Goal: Task Accomplishment & Management: Manage account settings

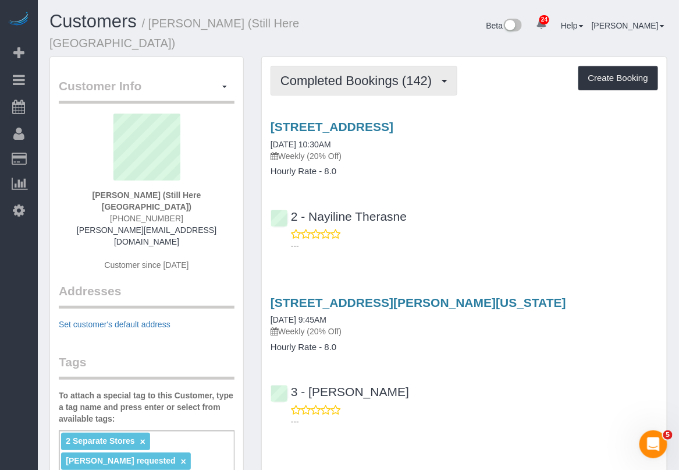
click at [389, 73] on span "Completed Bookings (142)" at bounding box center [358, 80] width 157 height 15
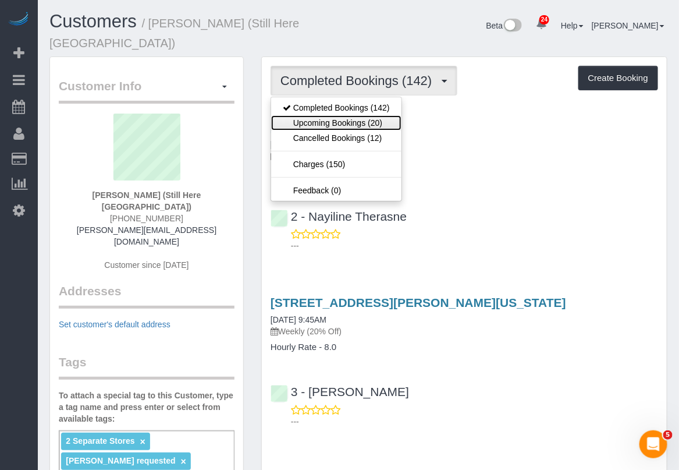
click at [353, 115] on link "Upcoming Bookings (20)" at bounding box center [336, 122] width 130 height 15
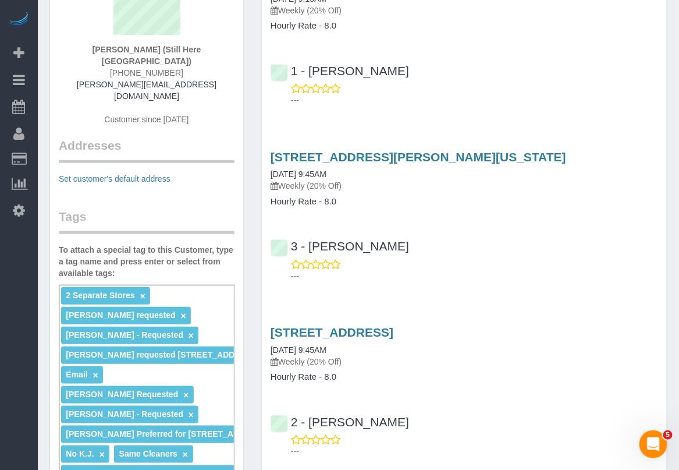
scroll to position [218, 0]
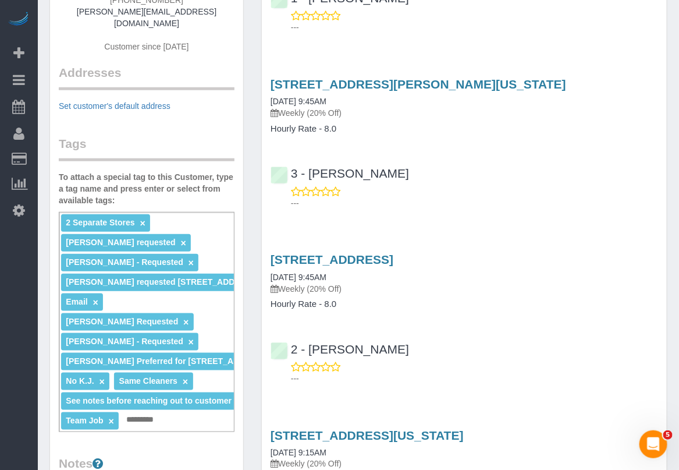
drag, startPoint x: 368, startPoint y: 375, endPoint x: 383, endPoint y: 362, distance: 20.2
click at [365, 253] on link "170 Wythe Avenue, Brooklyn, NY 11249" at bounding box center [332, 259] width 123 height 13
drag, startPoint x: 393, startPoint y: 330, endPoint x: 309, endPoint y: 338, distance: 84.7
click at [309, 338] on div "2 - Maria Puetate ---" at bounding box center [464, 358] width 405 height 52
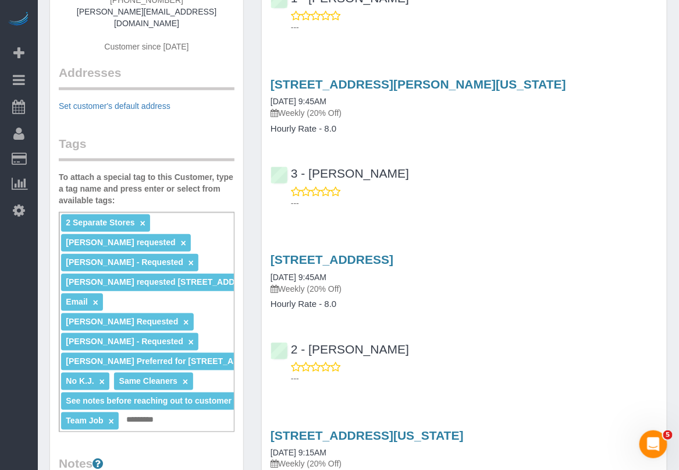
copy link "Maria Puetate"
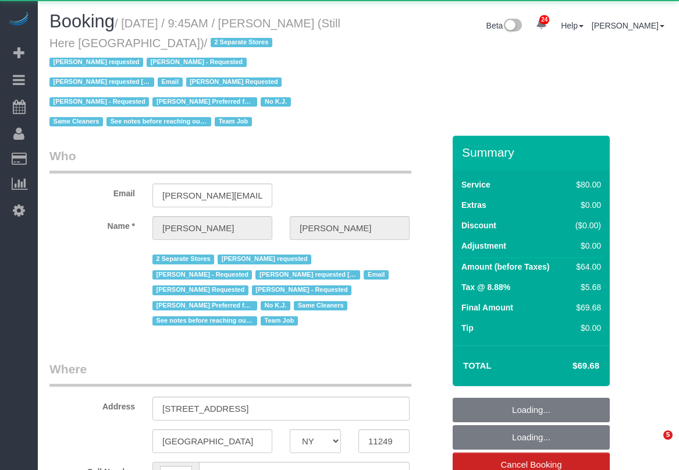
select select "NY"
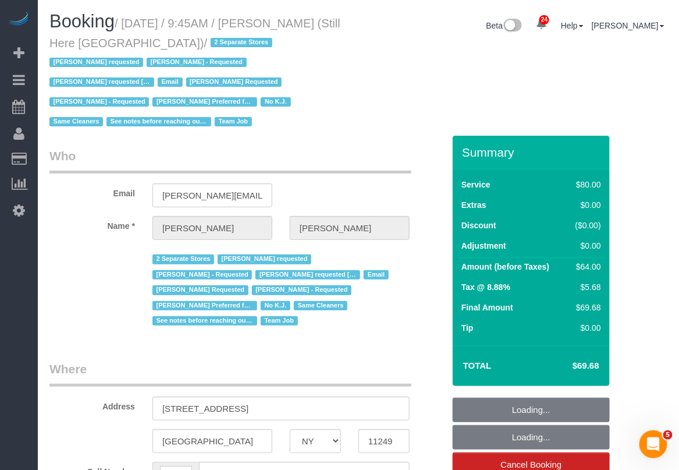
select select "object:613"
select select "string:[GEOGRAPHIC_DATA]"
select select "number:89"
select select "number:90"
select select "number:15"
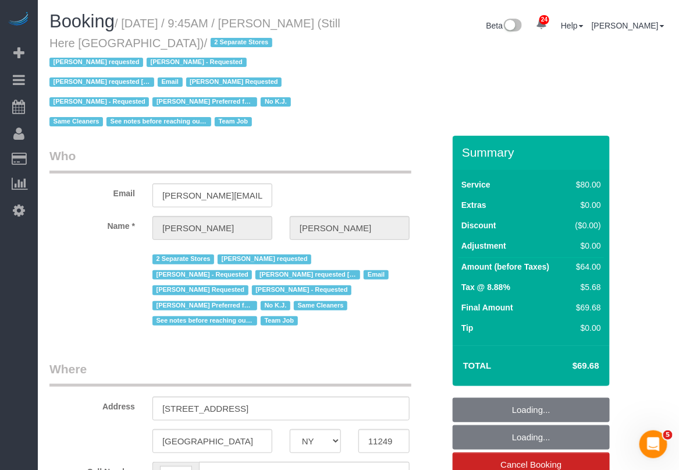
select select "number:5"
select select "string:stripe-pm_1Oyz8t4VGloSiKo71skqOF54"
select select "object:1593"
drag, startPoint x: 123, startPoint y: 22, endPoint x: 186, endPoint y: 44, distance: 66.6
click at [186, 44] on small "/ [DATE] / 9:45AM / [PERSON_NAME] (Still Here [GEOGRAPHIC_DATA]) / 2 Separate S…" at bounding box center [194, 73] width 291 height 112
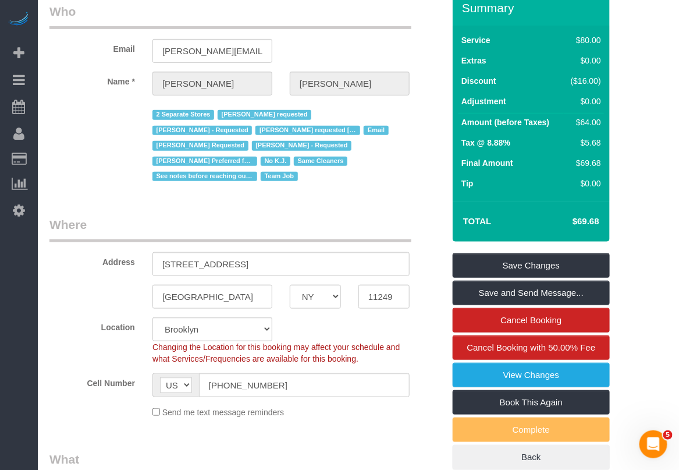
scroll to position [145, 0]
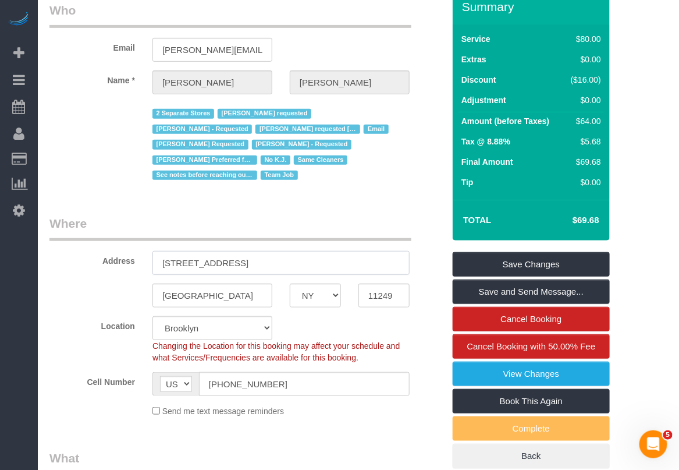
drag, startPoint x: 256, startPoint y: 247, endPoint x: 149, endPoint y: 249, distance: 107.1
click at [149, 251] on div "170 Wythe Avenue" at bounding box center [281, 263] width 275 height 24
drag, startPoint x: 77, startPoint y: 379, endPoint x: 83, endPoint y: 377, distance: 6.6
click at [81, 379] on div "Cell Number AF AL DZ AD AO AI AQ AG AR AM AW AU AT AZ BS BH BD BB BY BE BZ BJ B…" at bounding box center [247, 384] width 412 height 24
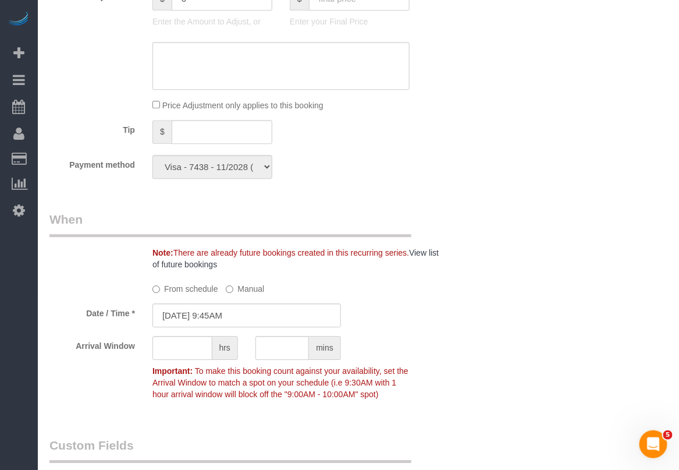
scroll to position [873, 0]
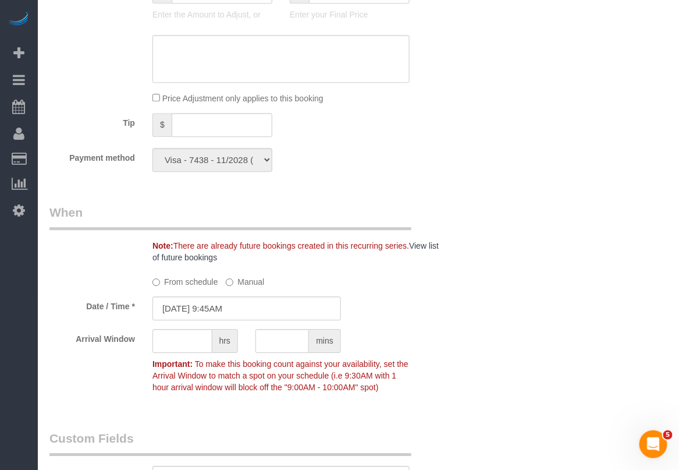
click at [502, 365] on div "Who Email francesca@stillhere.nyc Name * Francesca Racanelli 2 Separate Stores …" at bounding box center [358, 254] width 618 height 1983
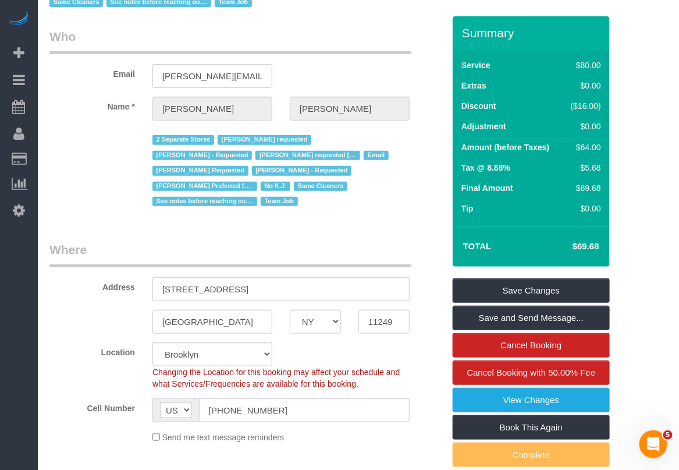
scroll to position [145, 0]
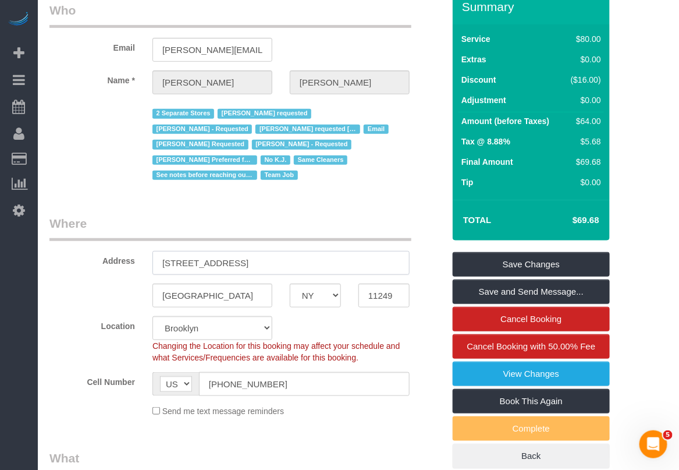
drag, startPoint x: 248, startPoint y: 247, endPoint x: 129, endPoint y: 249, distance: 119.3
click at [129, 249] on div "Address 170 Wythe Avenue" at bounding box center [247, 245] width 412 height 60
click at [376, 283] on input "11249" at bounding box center [383, 295] width 51 height 24
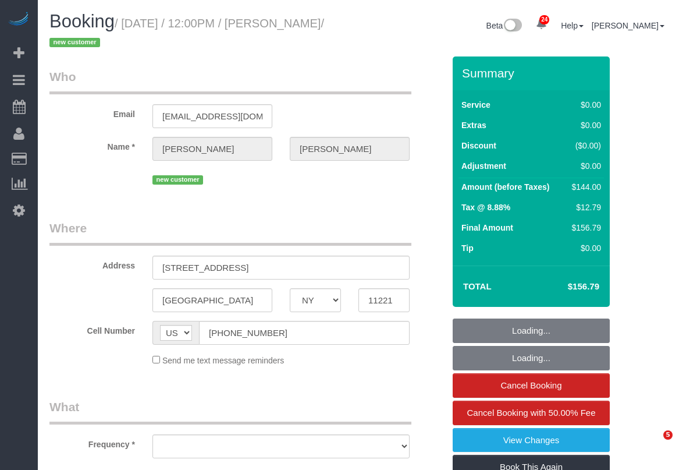
select select "NY"
select select "object:2984"
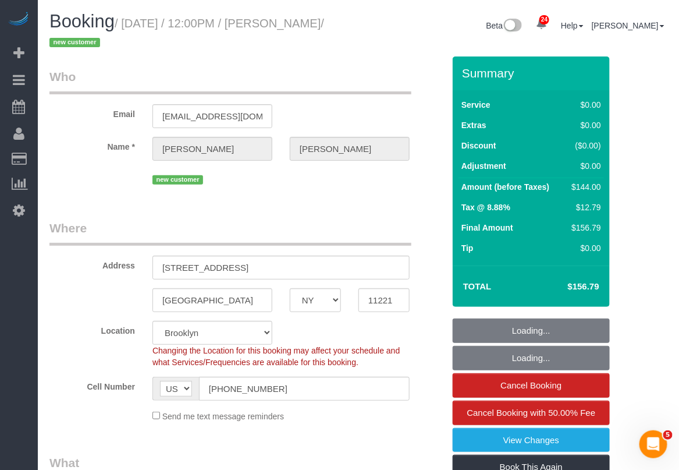
select select "number:58"
select select "number:79"
select select "number:15"
select select "number:5"
select select "string:stripe-pm_1S43Yz4VGloSiKo72DknBCkE"
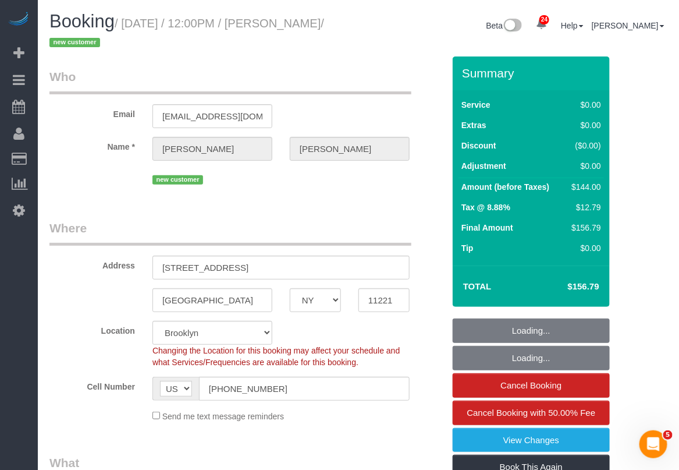
select select "1"
select select "object:3240"
select select "spot33"
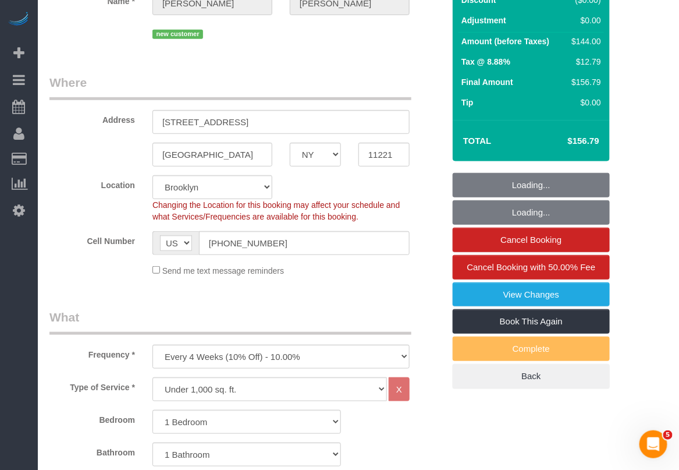
select select "1"
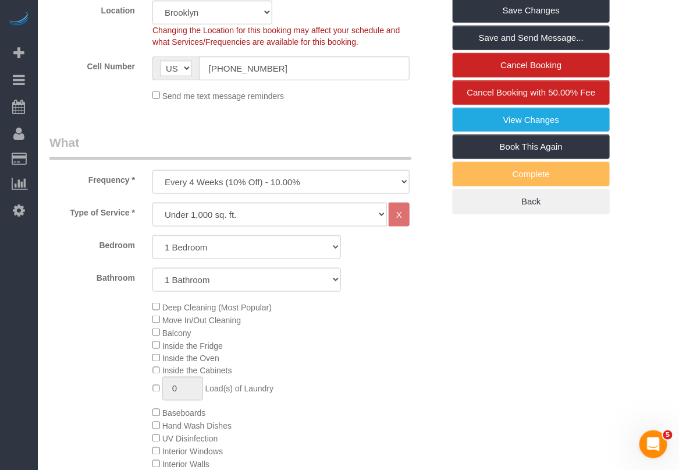
scroll to position [291, 0]
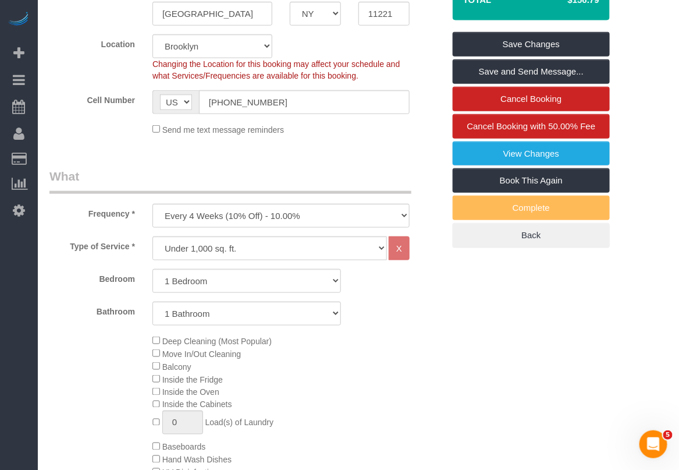
scroll to position [0, 0]
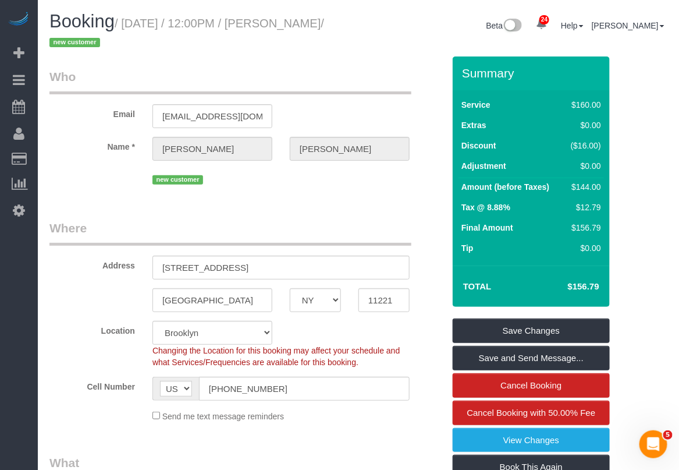
drag, startPoint x: 300, startPoint y: 22, endPoint x: 222, endPoint y: 73, distance: 93.3
drag, startPoint x: 260, startPoint y: 271, endPoint x: 130, endPoint y: 277, distance: 129.9
click at [130, 277] on div "Address 360 Central Ave, 2L" at bounding box center [247, 249] width 412 height 60
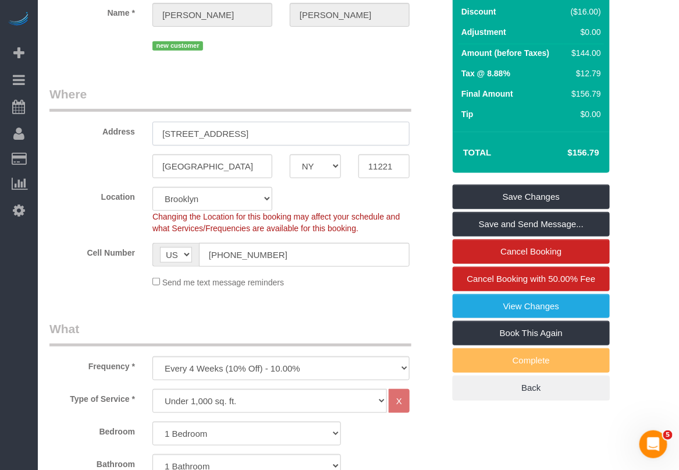
scroll to position [145, 0]
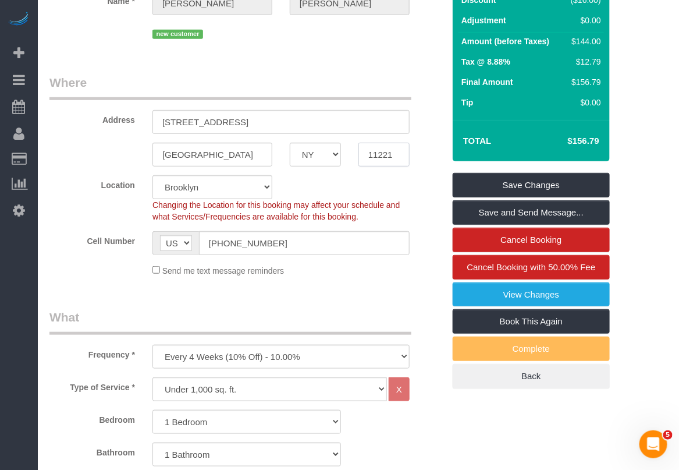
click at [376, 154] on input "11221" at bounding box center [383, 155] width 51 height 24
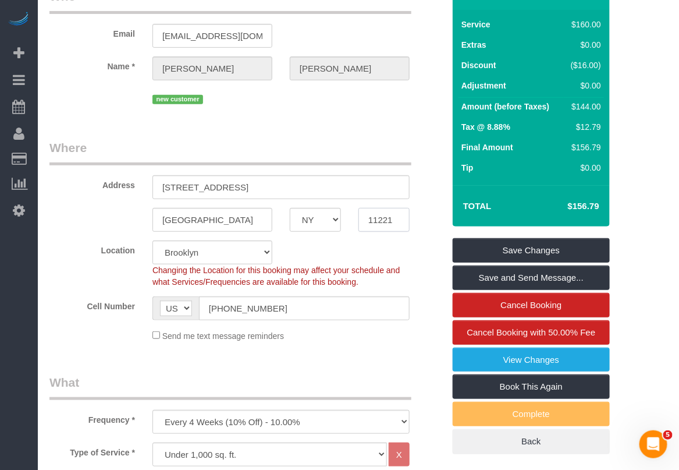
scroll to position [0, 0]
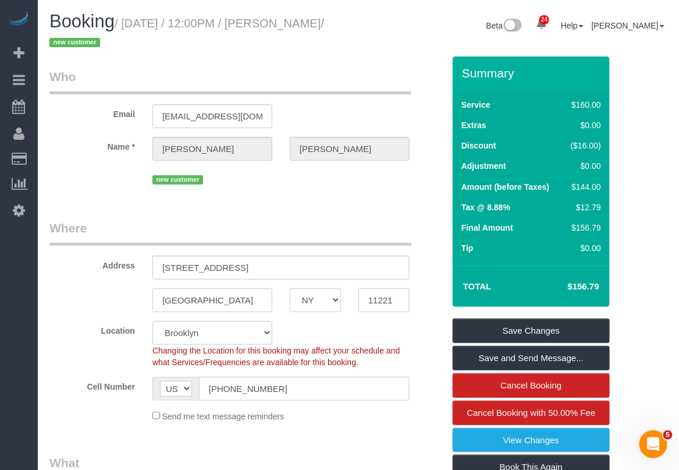
drag, startPoint x: 297, startPoint y: 22, endPoint x: 81, endPoint y: 40, distance: 216.1
click at [81, 40] on small "/ September 22, 2025 / 12:00PM / Caroline Wang / new customer" at bounding box center [186, 33] width 275 height 33
copy small "Caroline Wang"
click at [410, 345] on div "Changing the Location for this booking may affect your schedule and what Servic…" at bounding box center [281, 356] width 275 height 23
drag, startPoint x: 298, startPoint y: 24, endPoint x: 79, endPoint y: 47, distance: 219.9
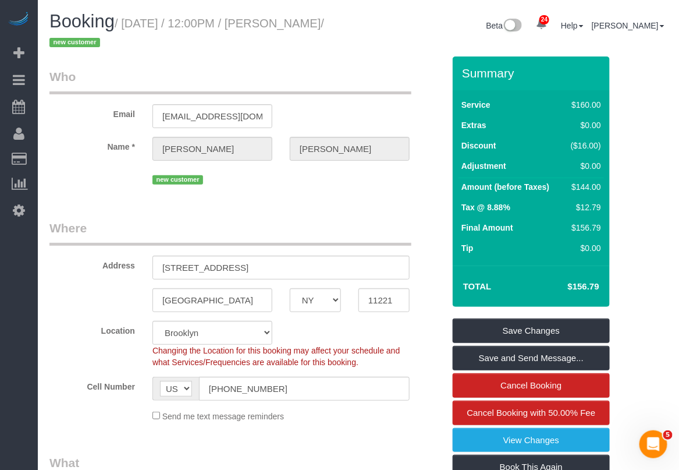
click at [79, 47] on small "/ September 22, 2025 / 12:00PM / Caroline Wang / new customer" at bounding box center [186, 33] width 275 height 33
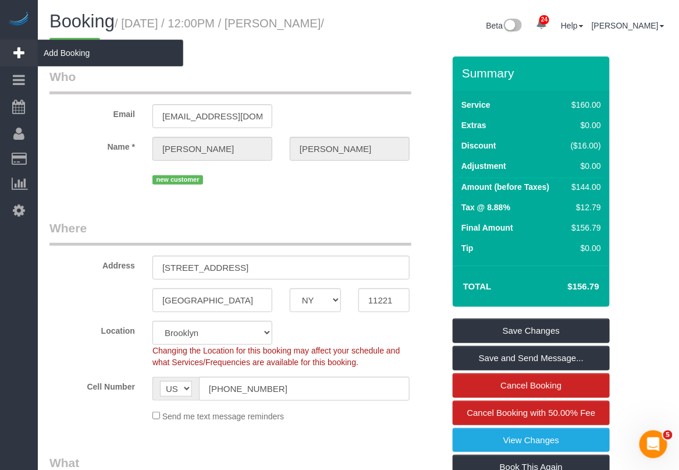
copy small "Caroline Wang"
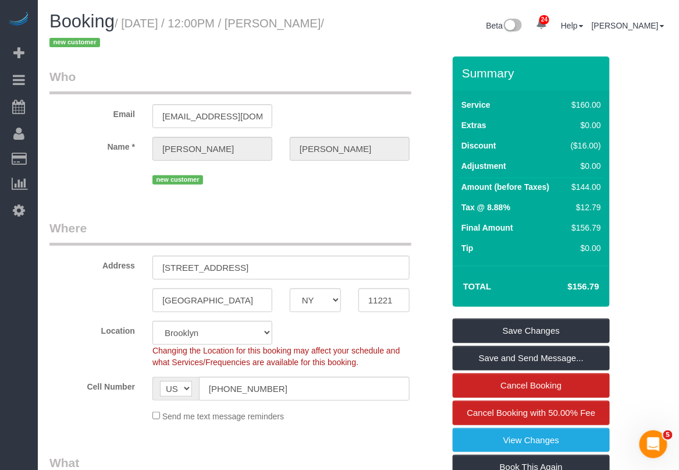
click at [357, 422] on fieldset "Where Address 360 Central Ave, 2L Brooklyn AK AL AR AZ CA CO CT DC DE FL GA HI …" at bounding box center [246, 324] width 395 height 211
drag, startPoint x: 283, startPoint y: 388, endPoint x: 177, endPoint y: 386, distance: 105.3
click at [177, 386] on div "AF AL DZ AD AO AI AQ AG AR AM AW AU AT AZ BS BH BD BB BY BE BZ BJ BM BT BO BA B…" at bounding box center [280, 389] width 257 height 24
click at [70, 397] on div "Cell Number AF AL DZ AD AO AI AQ AG AR AM AW AU AT AZ BS BH BD BB BY BE BZ BJ B…" at bounding box center [247, 389] width 412 height 24
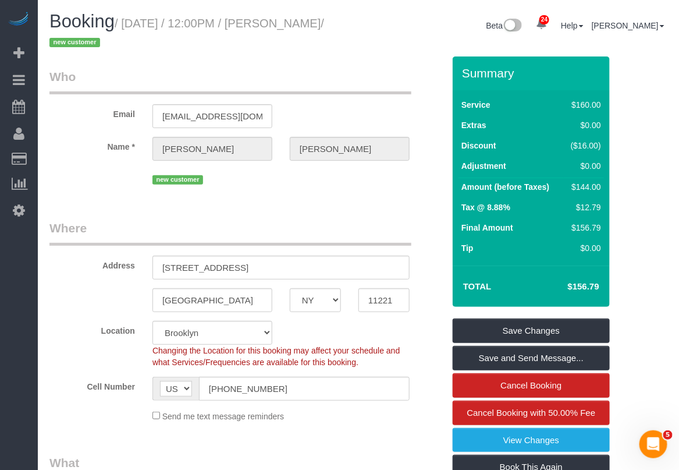
click at [117, 371] on sui-booking-location "Location Manhattan Austin Boston Bronx Brooklyn Charlotte Denver New Jersey Por…" at bounding box center [246, 371] width 395 height 101
click at [371, 420] on div "Send me text message reminders" at bounding box center [281, 415] width 275 height 13
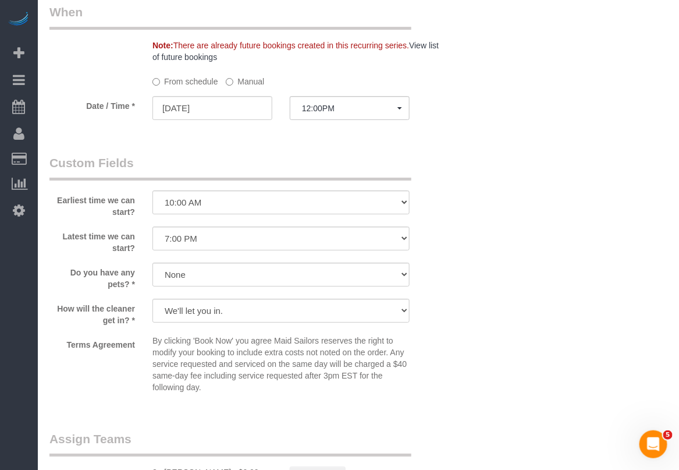
scroll to position [1237, 0]
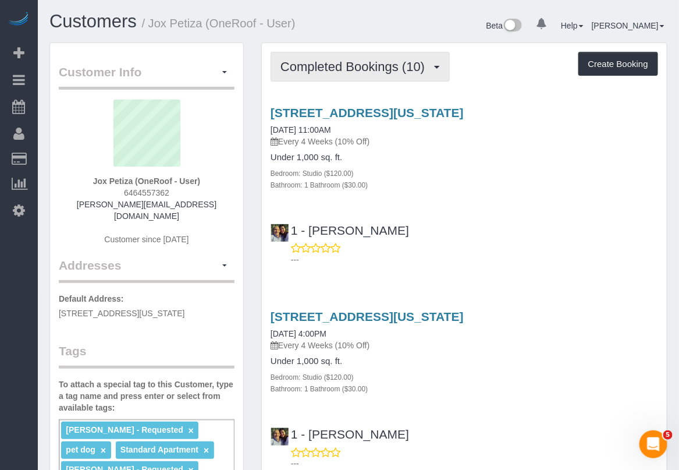
click at [331, 65] on span "Completed Bookings (10)" at bounding box center [355, 66] width 150 height 15
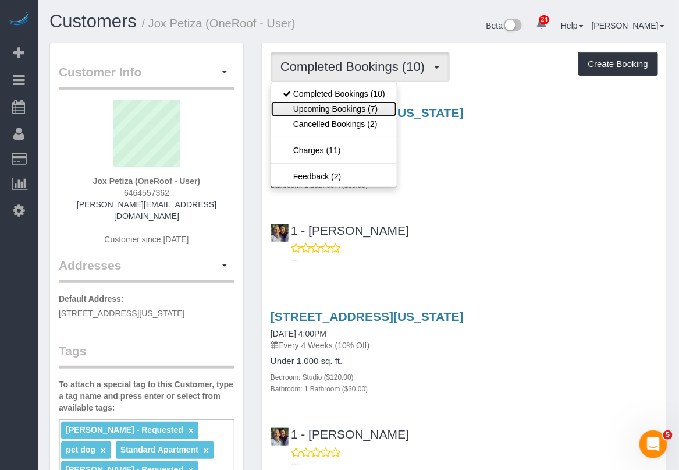
click at [333, 109] on link "Upcoming Bookings (7)" at bounding box center [334, 108] width 126 height 15
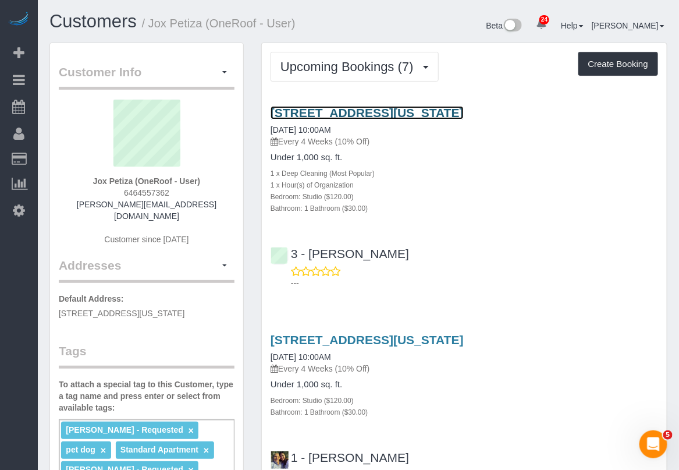
click at [356, 109] on link "95 Wall Street, Apt. 2318, New York, NY 10005" at bounding box center [367, 112] width 193 height 13
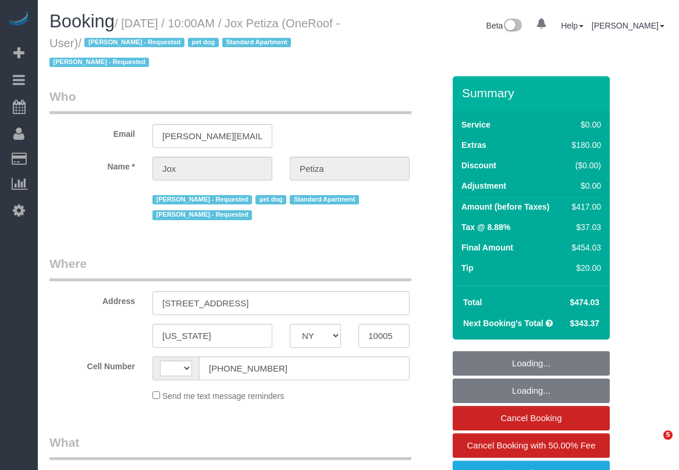
select select "NY"
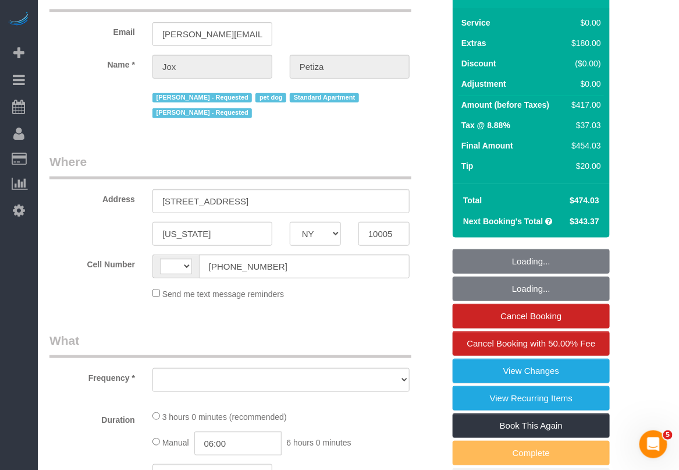
select select "string:[GEOGRAPHIC_DATA]"
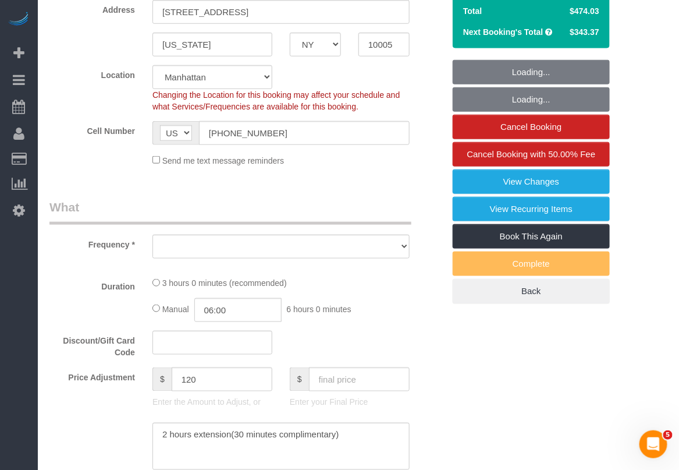
select select "object:856"
select select "string:stripe-pm_1PwTrs4VGloSiKo7pLA6fO7l"
select select "spot1"
select select "number:89"
select select "number:90"
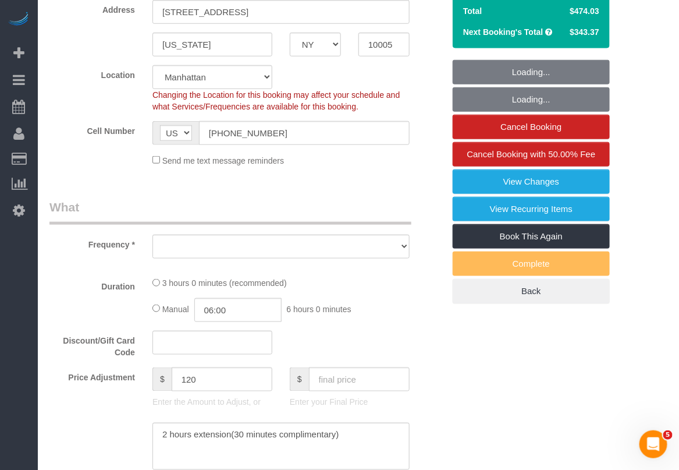
select select "number:13"
select select "number:5"
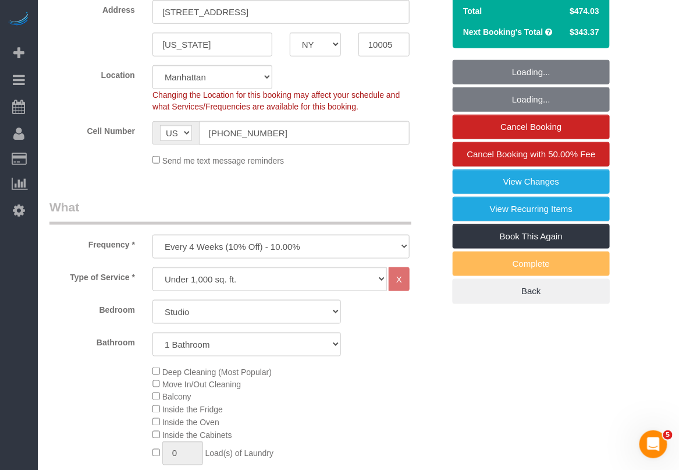
select select "object:1602"
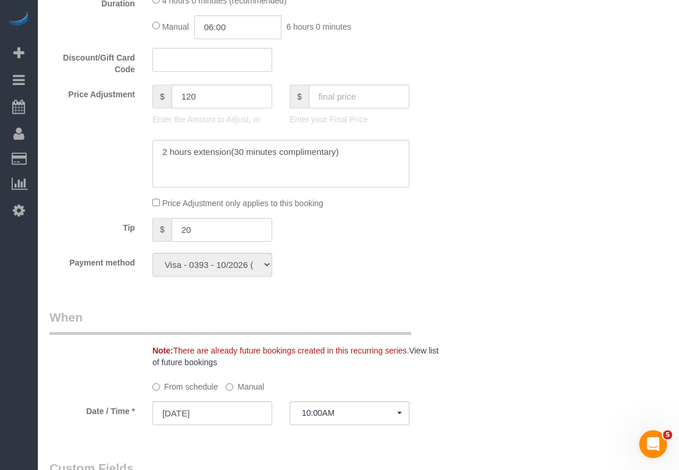
scroll to position [946, 0]
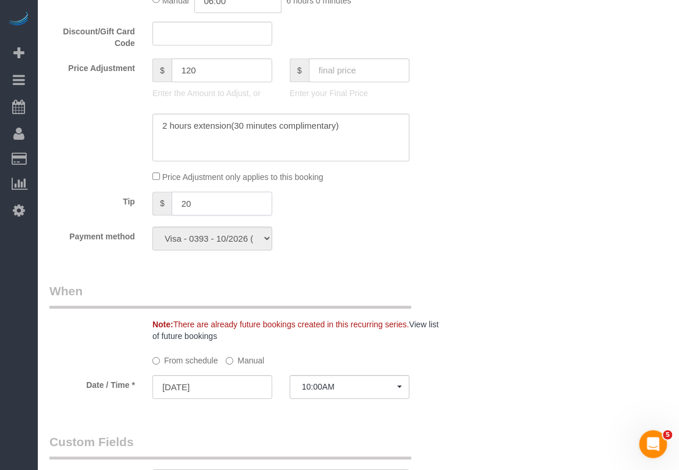
drag, startPoint x: 227, startPoint y: 201, endPoint x: 152, endPoint y: 201, distance: 75.1
click at [152, 201] on div "$ 20" at bounding box center [212, 203] width 120 height 24
type input "90"
click at [459, 208] on div "Who Email [PERSON_NAME][EMAIL_ADDRESS][DOMAIN_NAME] Name * Jox Petiza [PERSON_N…" at bounding box center [358, 193] width 618 height 2125
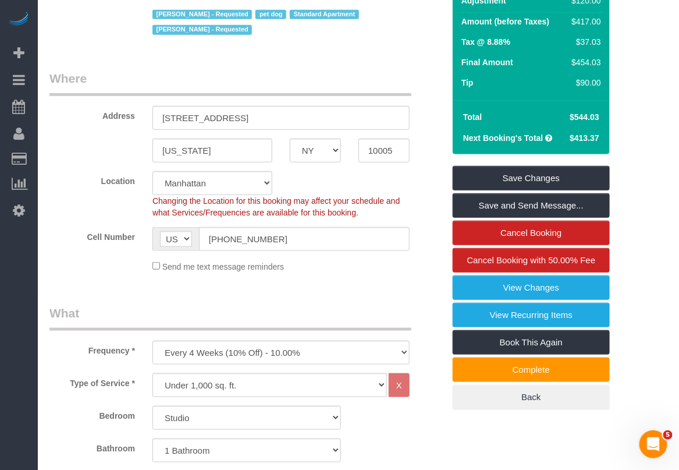
scroll to position [145, 0]
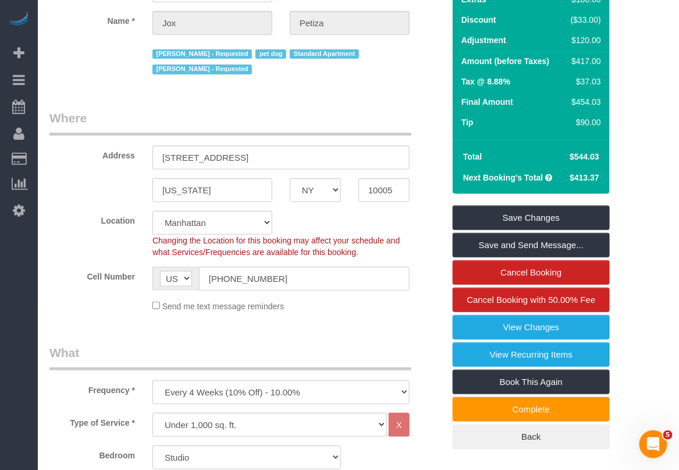
click at [138, 347] on legend "What" at bounding box center [230, 357] width 362 height 26
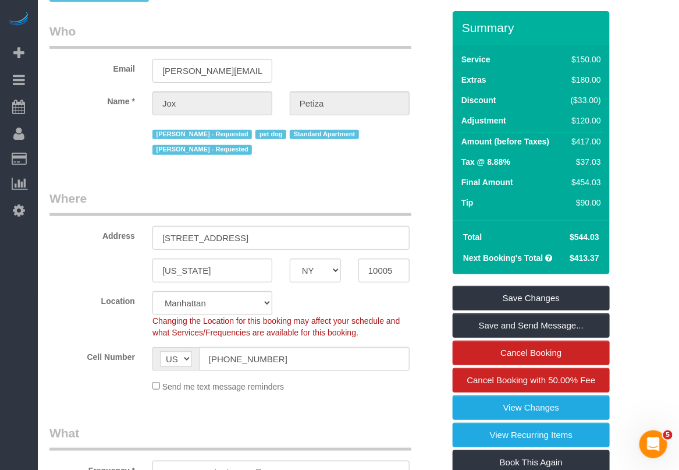
scroll to position [0, 0]
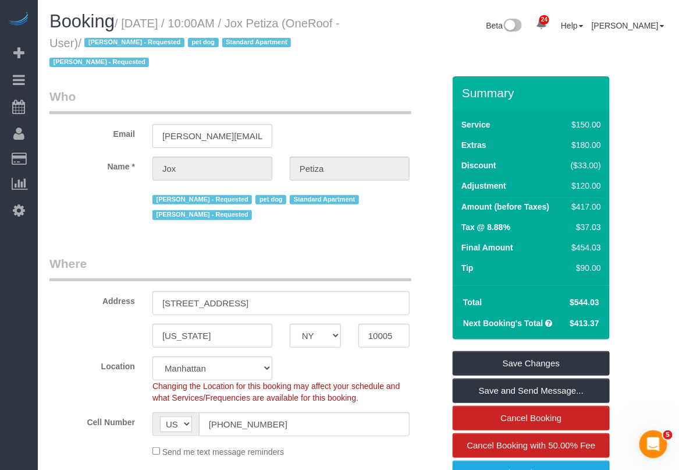
click at [425, 383] on div "Location [GEOGRAPHIC_DATA] [GEOGRAPHIC_DATA] [GEOGRAPHIC_DATA] [GEOGRAPHIC_DATA…" at bounding box center [247, 379] width 412 height 47
drag, startPoint x: 128, startPoint y: 20, endPoint x: 285, endPoint y: 19, distance: 157.1
click at [285, 19] on small "/ [DATE] / 10:00AM / Jox Petiza (OneRoof - User) / [PERSON_NAME] - Requested pe…" at bounding box center [194, 43] width 290 height 52
copy small "[DATE] / 10:00AM"
click at [406, 380] on div "Changing the Location for this booking may affect your schedule and what Servic…" at bounding box center [281, 391] width 275 height 23
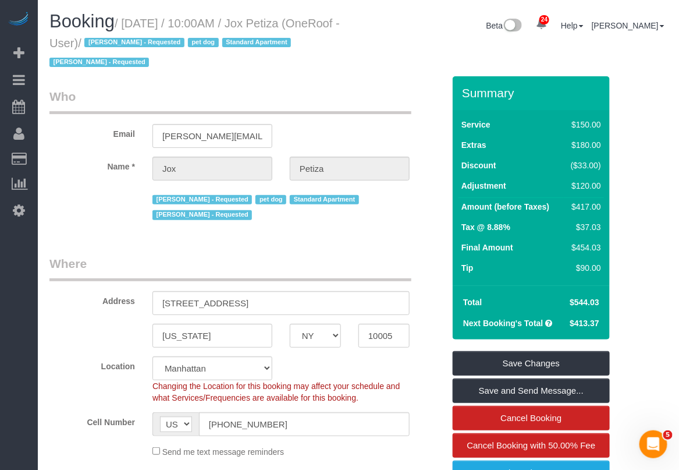
click at [406, 385] on div "Changing the Location for this booking may affect your schedule and what Servic…" at bounding box center [281, 391] width 275 height 23
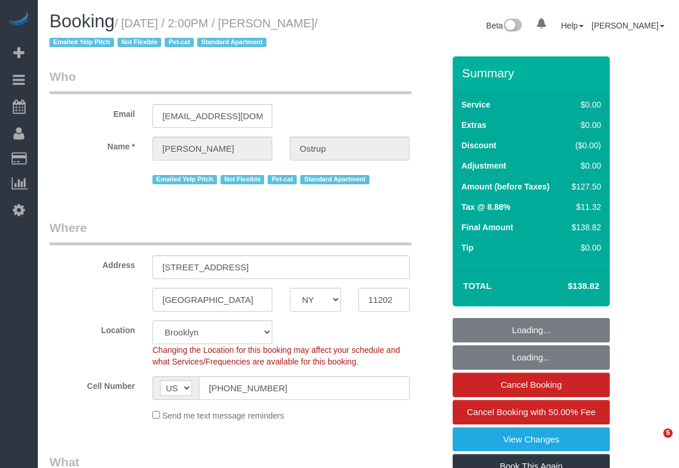
select select "NY"
select select "string:stripe-pm_1JnT9g4VGloSiKo7baXlI1T6"
select select "object:1519"
select select "spot1"
select select "number:89"
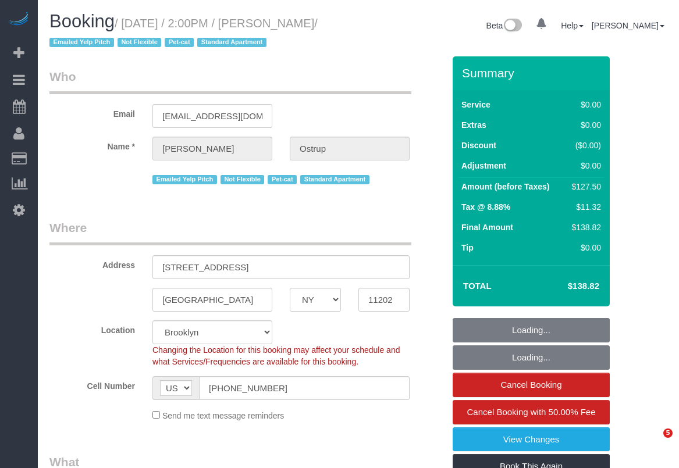
select select "number:90"
select select "number:14"
select select "number:5"
select select "number:21"
select select "1"
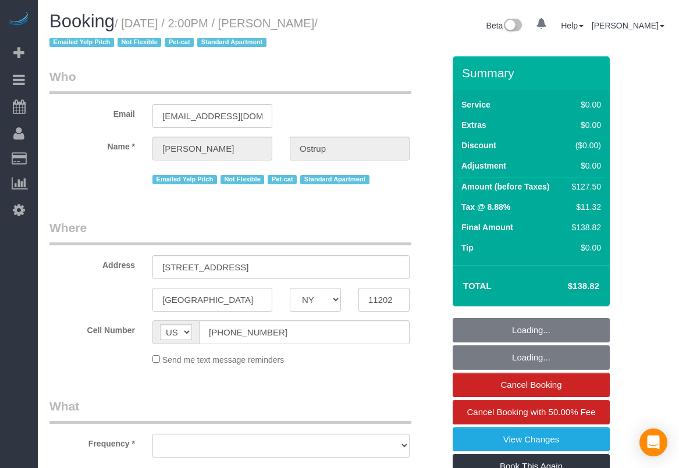
select select "NY"
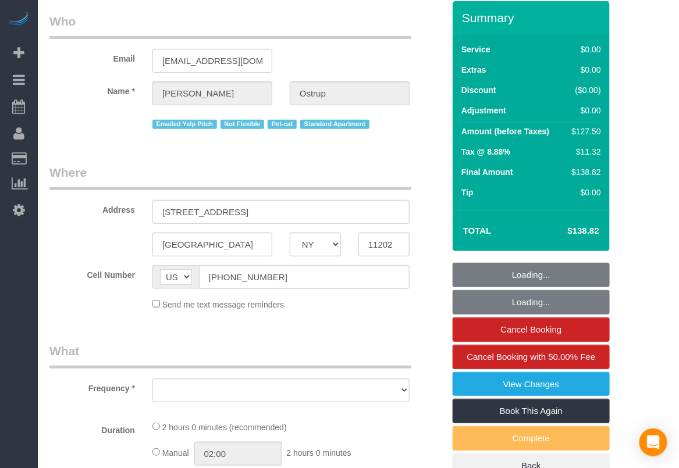
select select "string:stripe-pm_1JnT9g4VGloSiKo7baXlI1T6"
select select "number:89"
select select "number:90"
select select "number:14"
select select "number:5"
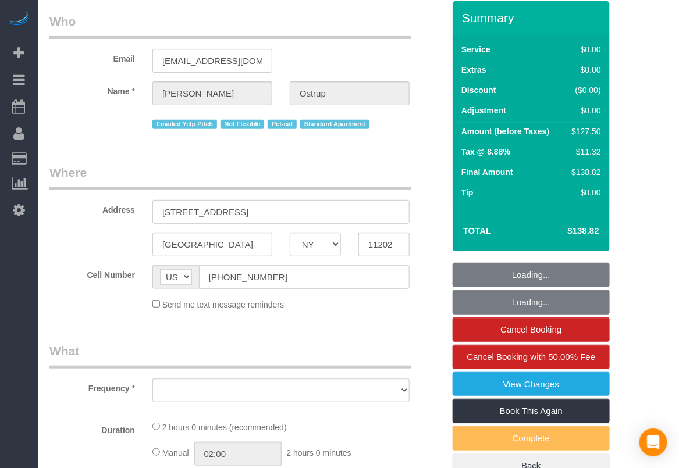
select select "number:21"
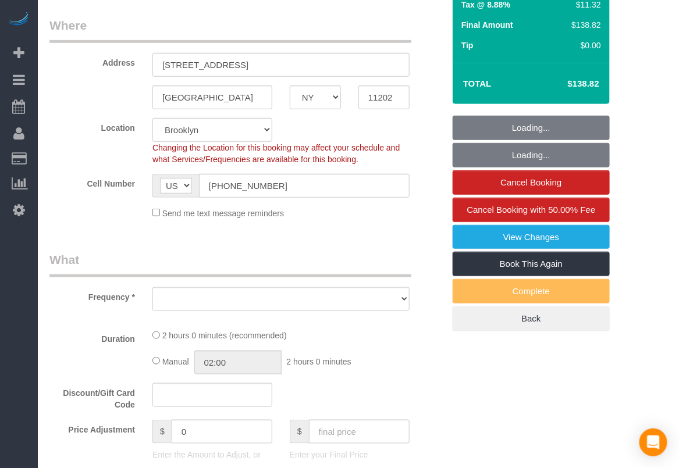
scroll to position [291, 0]
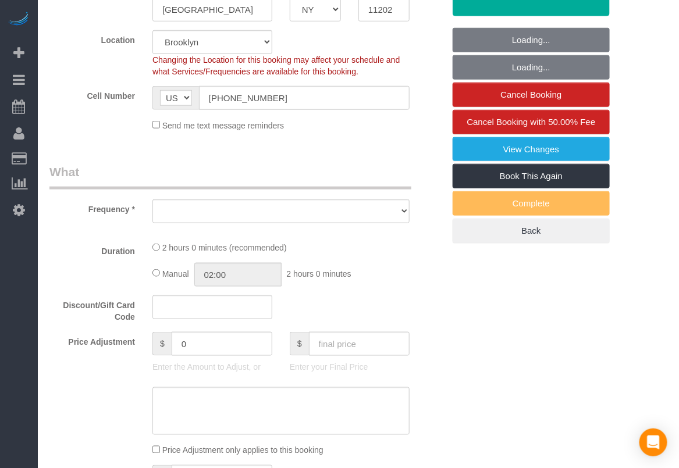
select select "object:997"
select select "spot1"
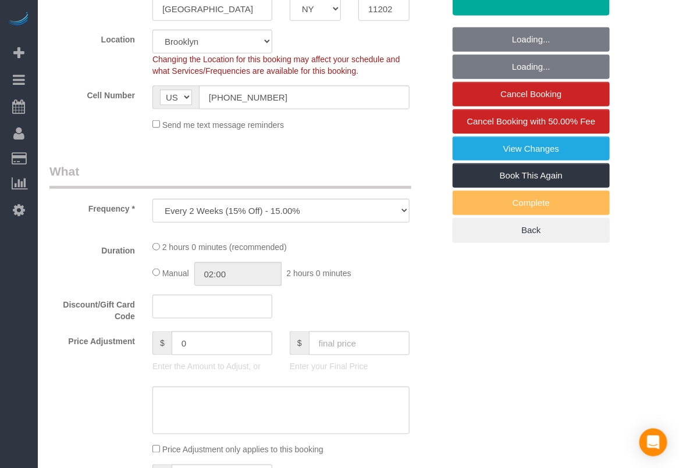
select select "1"
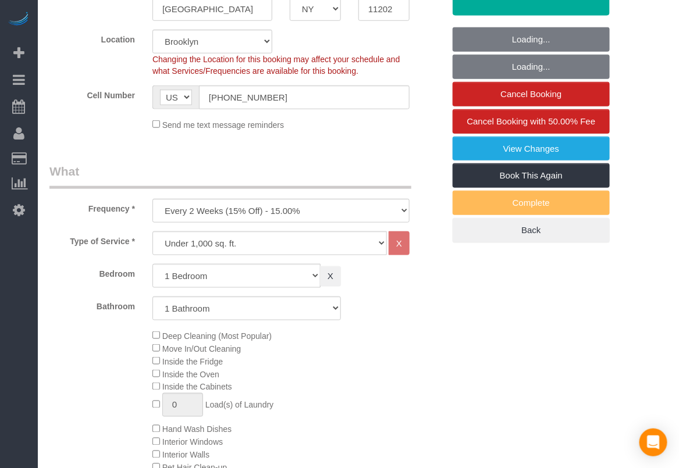
select select "object:1519"
select select "1"
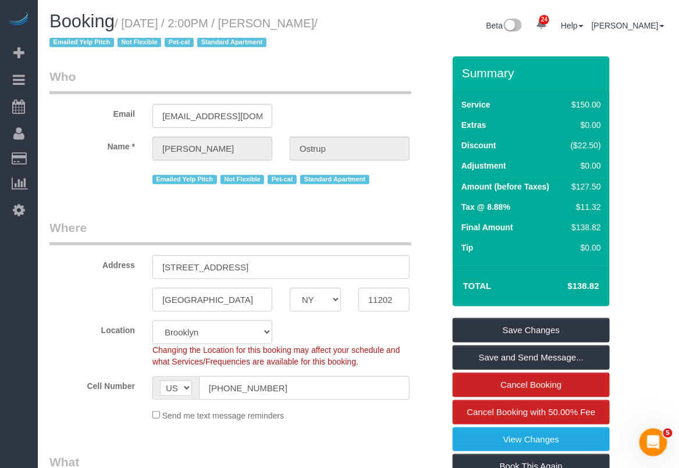
drag, startPoint x: 125, startPoint y: 24, endPoint x: 96, endPoint y: 33, distance: 30.5
click at [96, 33] on h1 "Booking / [DATE] / 2:00PM / [PERSON_NAME] / Emailed Yelp Pitch Not Flexible Pet…" at bounding box center [199, 32] width 300 height 40
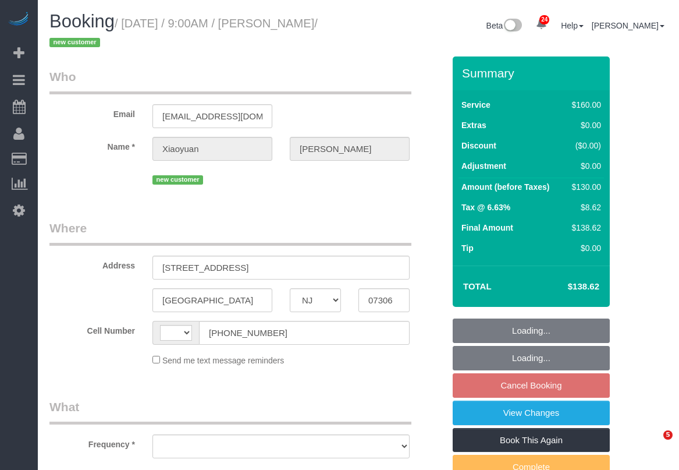
select select "NJ"
select select "string:[GEOGRAPHIC_DATA]"
select select "object:808"
select select "number:56"
select select "number:76"
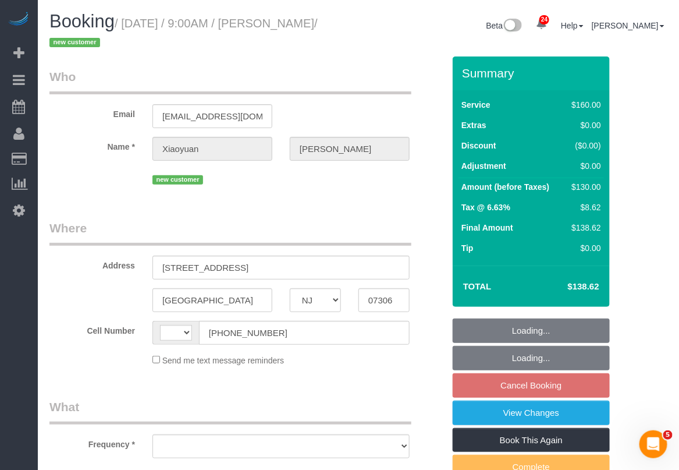
select select "number:15"
select select "number:5"
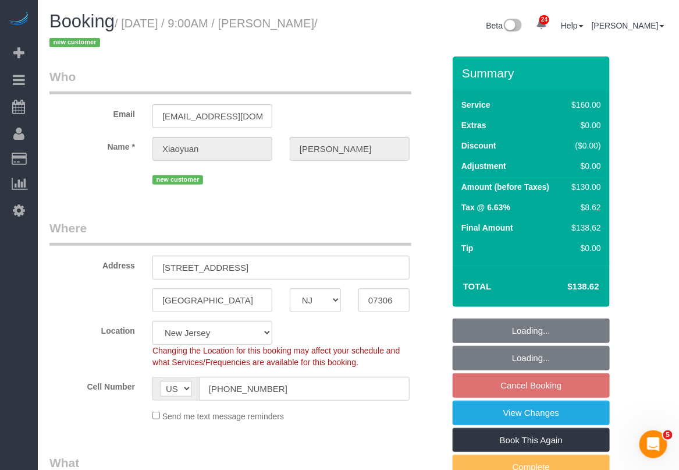
select select "object:957"
select select "spot1"
select select "string:stripe-pm_1S9qHM4VGloSiKo7BFunjeaY"
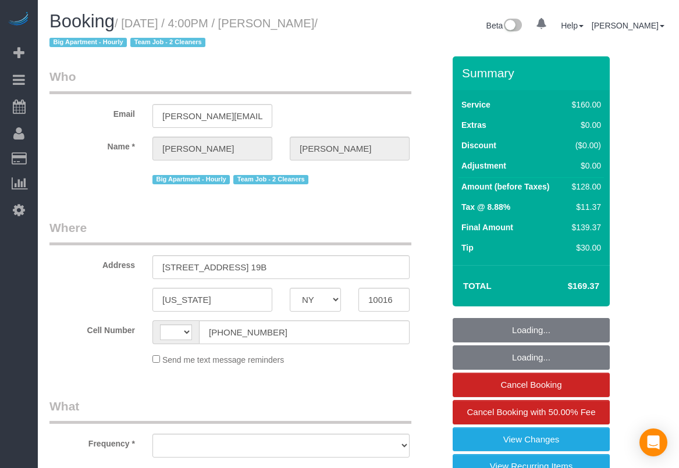
select select "NY"
select select "string:[GEOGRAPHIC_DATA]"
select select "object:822"
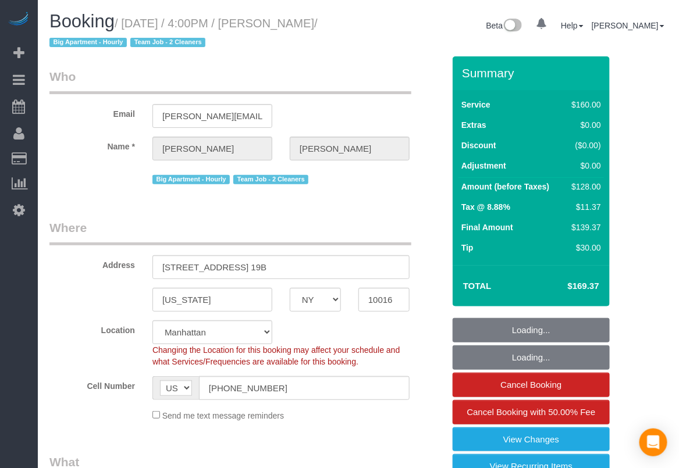
select select "spot1"
select select "number:89"
select select "number:90"
select select "number:15"
select select "number:5"
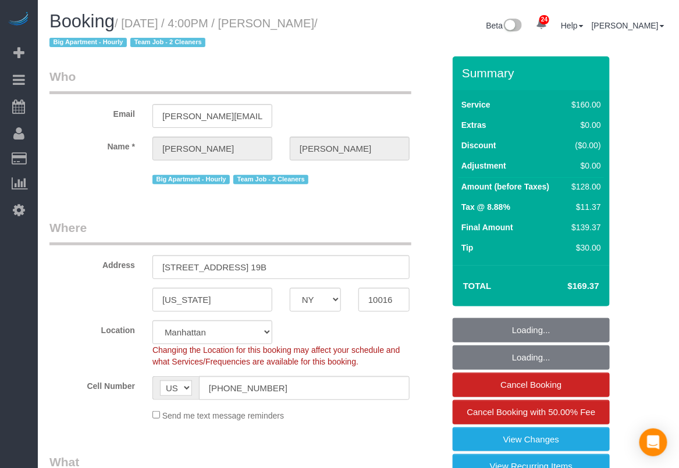
select select "object:1515"
select select "string:stripe-pm_1QmmDe4VGloSiKo7qN6Zl7hg"
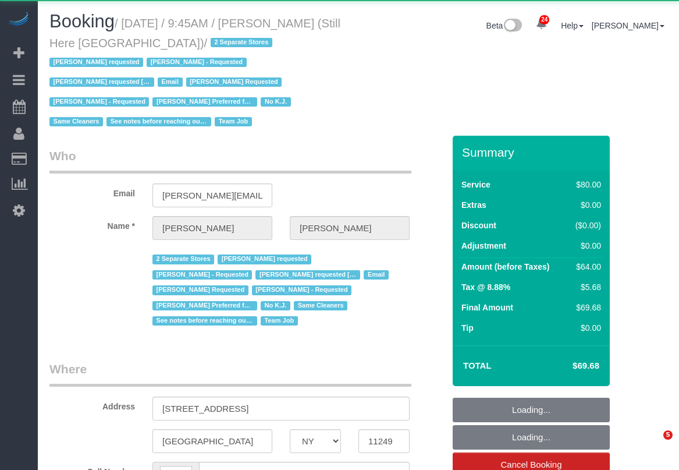
select select "NY"
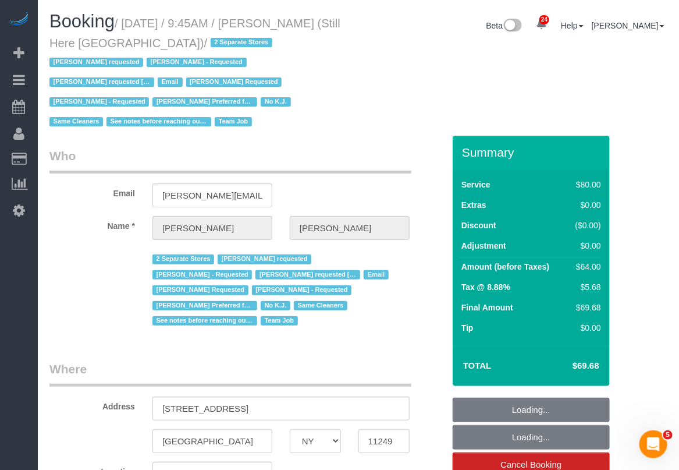
select select "object:6745"
select select "string:stripe-pm_1Oyz8t4VGloSiKo71skqOF54"
select select "number:89"
select select "number:90"
select select "number:15"
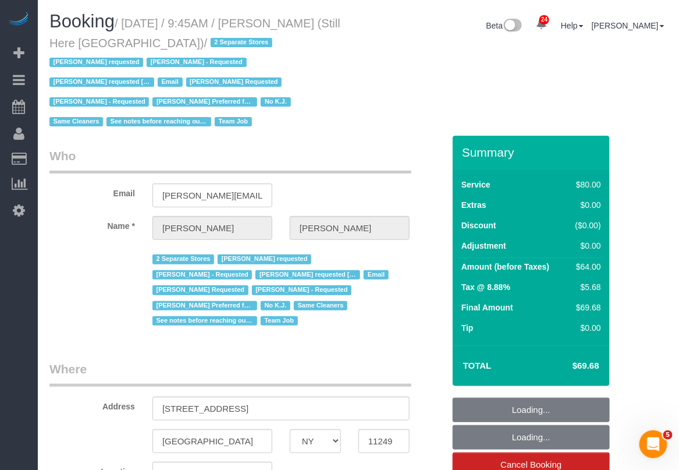
select select "number:5"
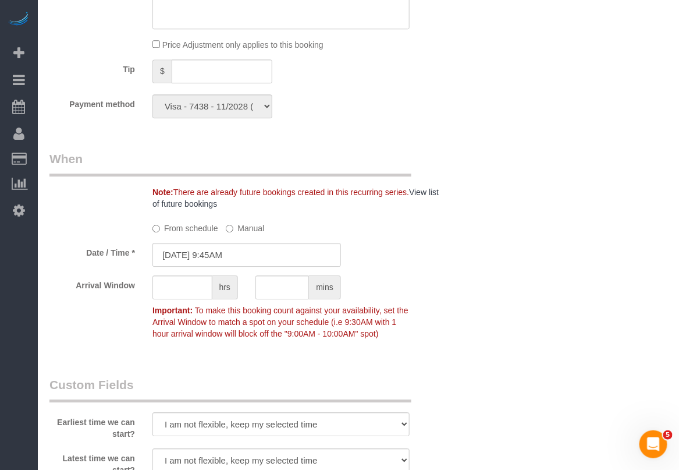
scroll to position [946, 0]
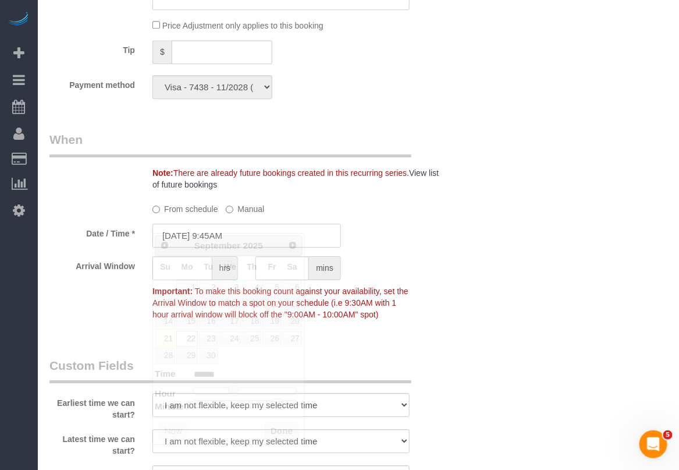
drag, startPoint x: 235, startPoint y: 219, endPoint x: 254, endPoint y: 228, distance: 21.1
click at [234, 223] on input "09/22/2025 9:45AM" at bounding box center [246, 235] width 189 height 24
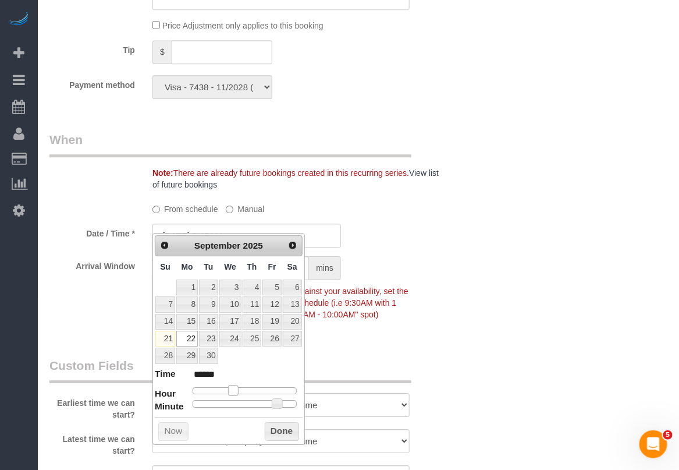
type input "09/22/2025 10:45AM"
type input "*******"
type input "09/22/2025 11:45AM"
type input "*******"
type input "09/22/2025 12:45PM"
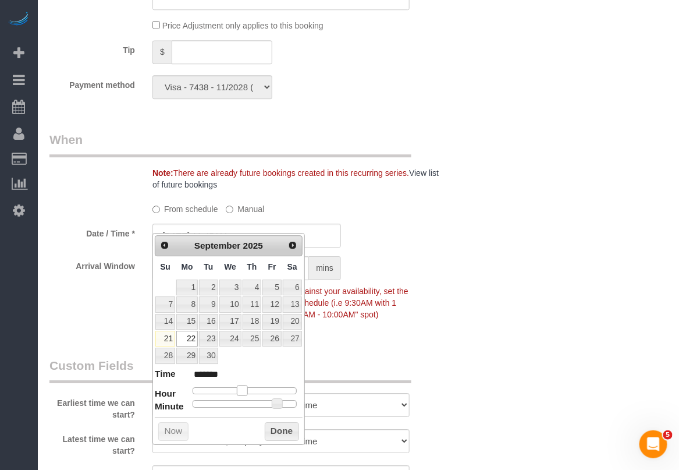
type input "*******"
type input "09/22/2025 1:45PM"
type input "******"
type input "09/22/2025 2:45PM"
type input "******"
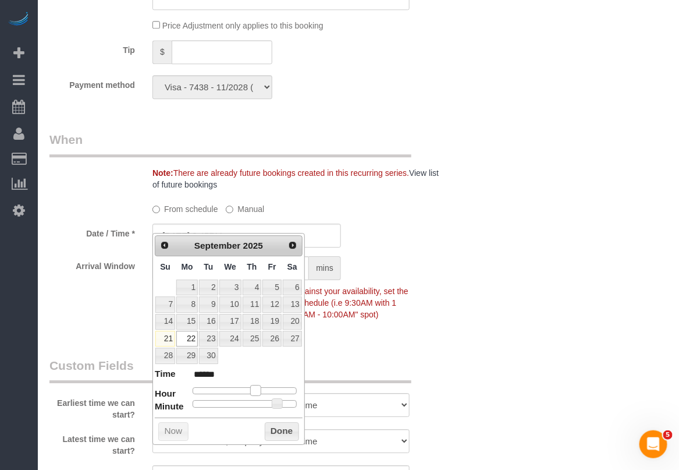
type input "09/22/2025 1:45PM"
type input "******"
type input "09/22/2025 12:45PM"
type input "*******"
type input "09/22/2025 11:45AM"
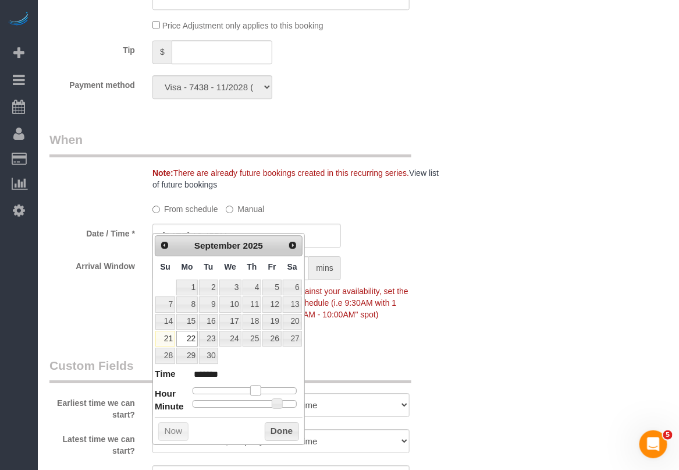
type input "*******"
type input "09/22/2025 10:45AM"
type input "*******"
type input "09/22/2025 9:45AM"
type input "******"
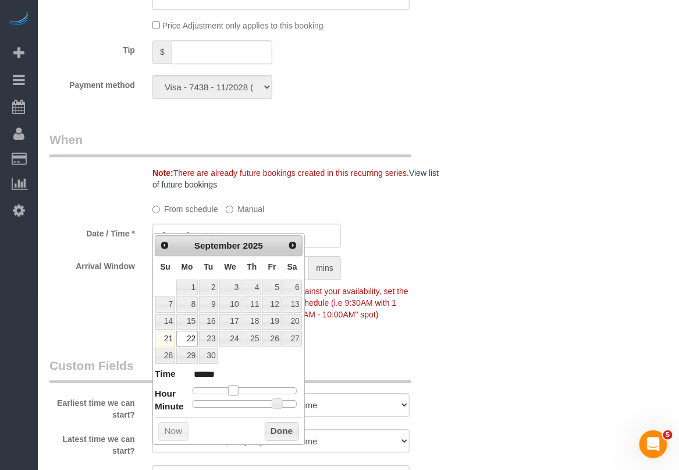
type input "09/22/2025 10:45AM"
type input "*******"
drag, startPoint x: 233, startPoint y: 395, endPoint x: 240, endPoint y: 396, distance: 7.2
click at [240, 395] on span at bounding box center [238, 390] width 10 height 10
type input "09/22/2025 10:40AM"
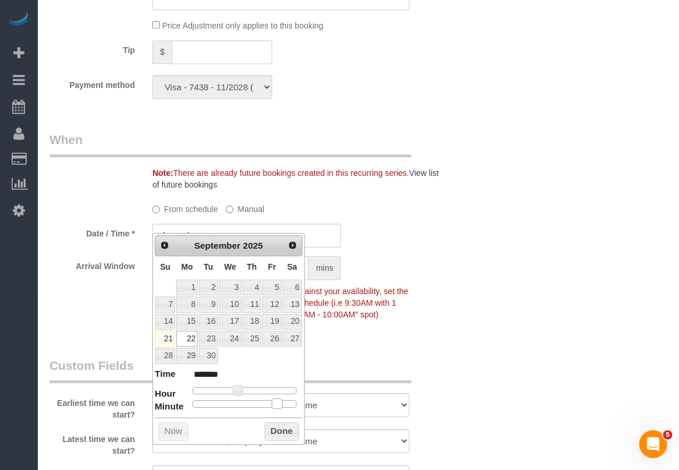
type input "*******"
type input "09/22/2025 10:35AM"
type input "*******"
type input "09/22/2025 10:30AM"
type input "*******"
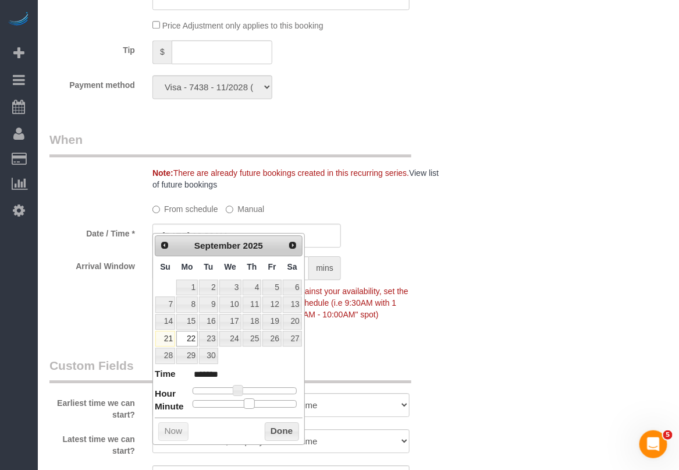
type input "09/22/2025 10:25AM"
type input "*******"
type input "09/22/2025 10:30AM"
type input "*******"
drag, startPoint x: 280, startPoint y: 408, endPoint x: 254, endPoint y: 412, distance: 26.5
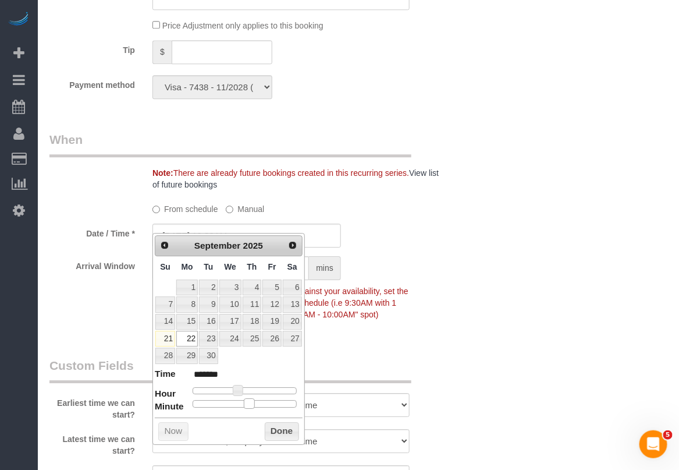
click at [254, 412] on div "Prev Next September 2025 Su Mo Tu We Th Fr Sa 1 2 3 4 5 6 7 8 9 10 11 12 13 14 …" at bounding box center [228, 339] width 152 height 212
click at [278, 434] on button "Done" at bounding box center [282, 431] width 34 height 19
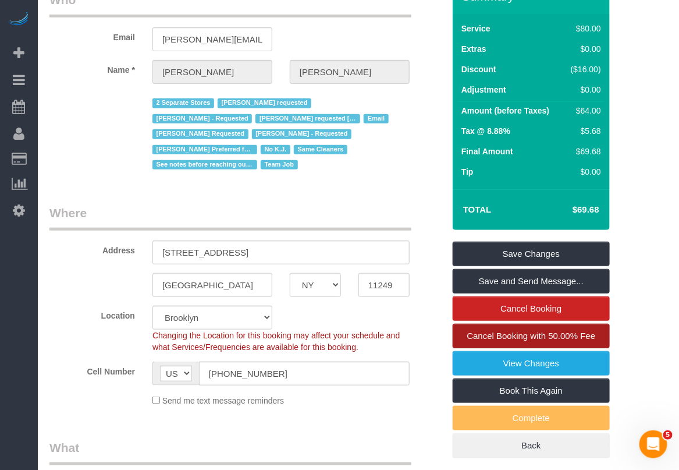
scroll to position [145, 0]
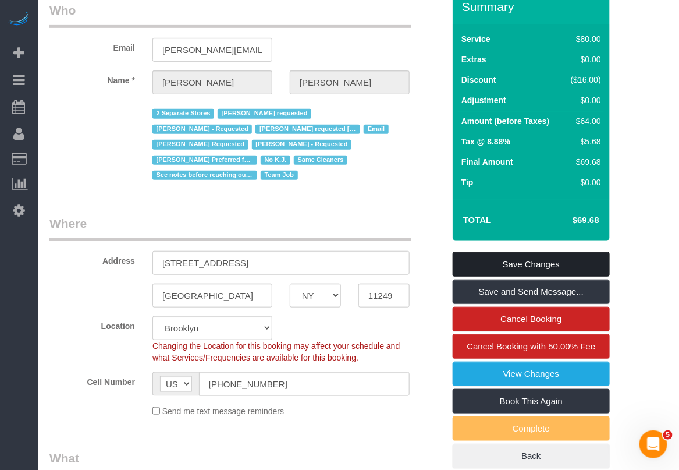
click at [534, 269] on link "Save Changes" at bounding box center [531, 264] width 157 height 24
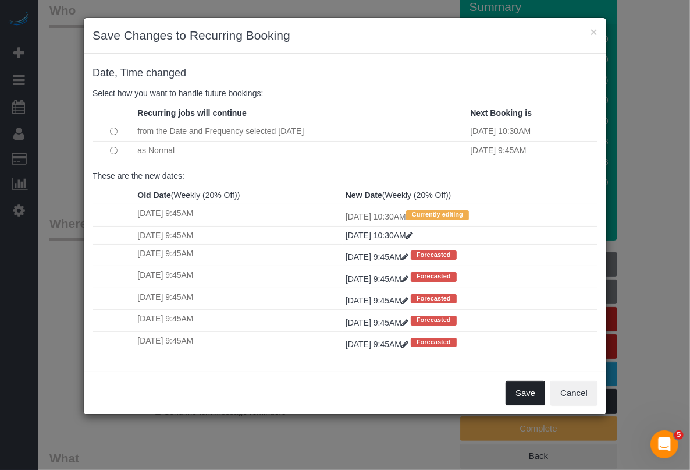
click at [525, 391] on button "Save" at bounding box center [526, 393] width 40 height 24
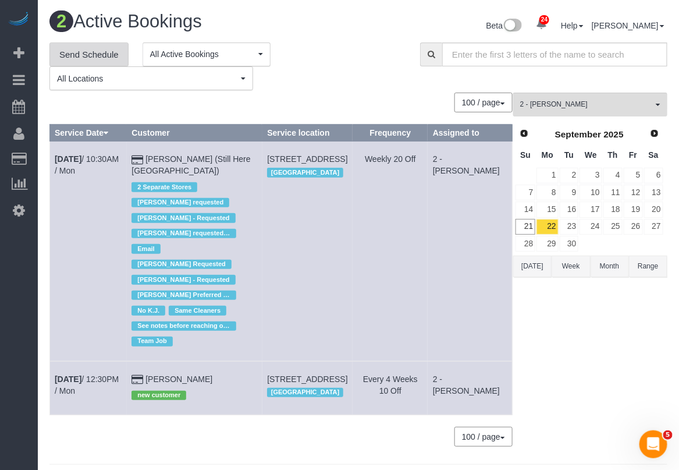
click at [109, 56] on link "Send Schedule" at bounding box center [88, 54] width 79 height 24
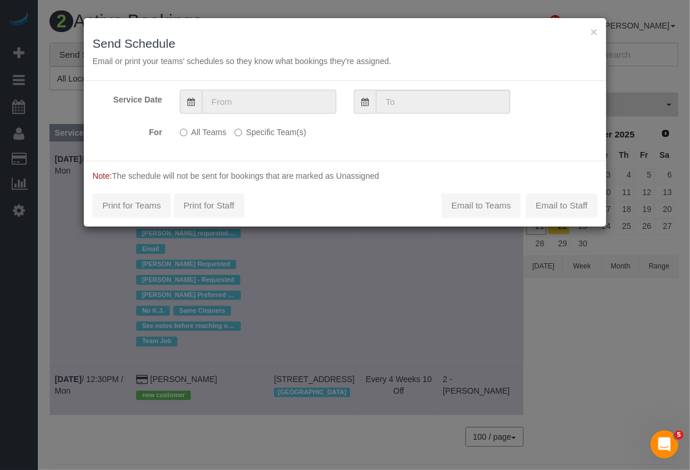
click at [240, 105] on input "text" at bounding box center [269, 102] width 134 height 24
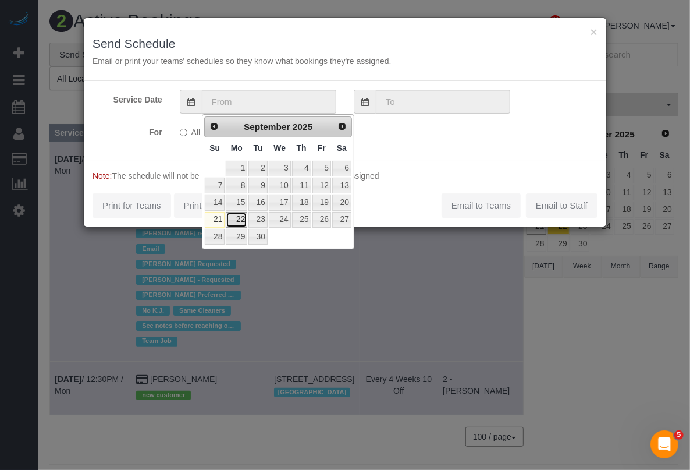
click at [228, 220] on link "22" at bounding box center [237, 220] width 22 height 16
type input "09/22/2025"
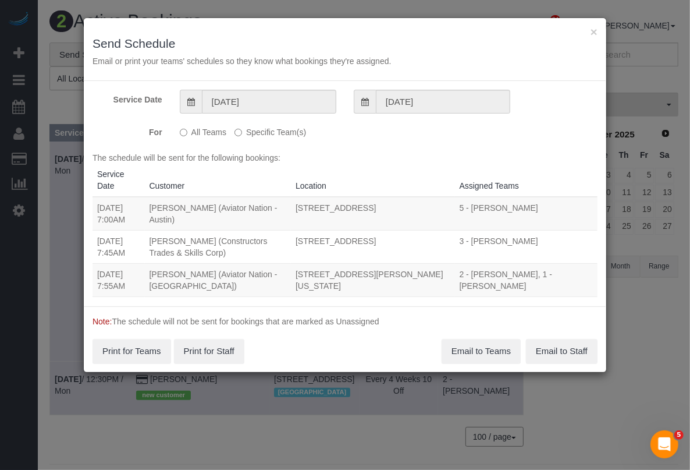
click at [243, 135] on label "Specific Team(s)" at bounding box center [271, 130] width 72 height 16
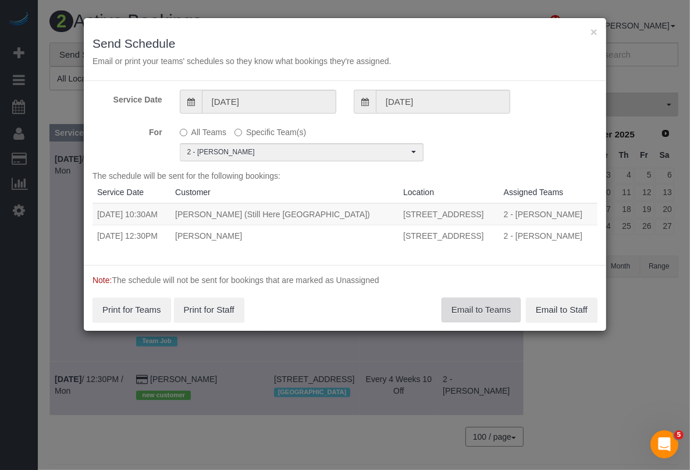
click at [470, 315] on button "Email to Teams" at bounding box center [481, 309] width 79 height 24
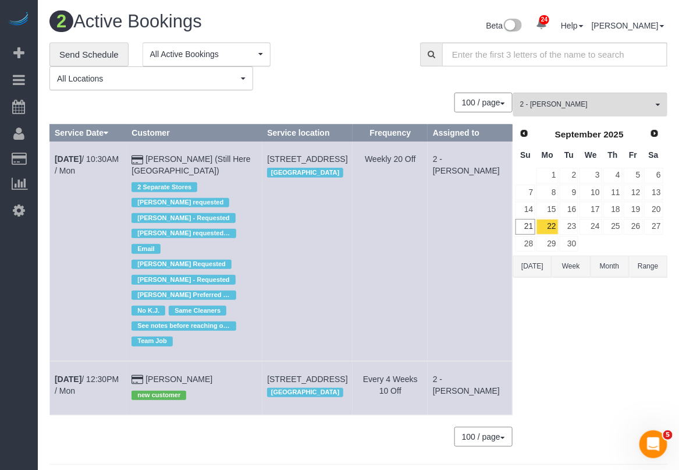
click at [554, 364] on div "2 - Maria Puetate All Teams Remove Team Filters * - K.J. *Irene Flores - Test 0…" at bounding box center [590, 275] width 154 height 365
click at [643, 365] on div "2 - Maria Puetate All Teams Remove Team Filters * - K.J. *Irene Flores - Test 0…" at bounding box center [590, 275] width 154 height 365
click at [606, 105] on span "2 - [PERSON_NAME]" at bounding box center [586, 105] width 133 height 10
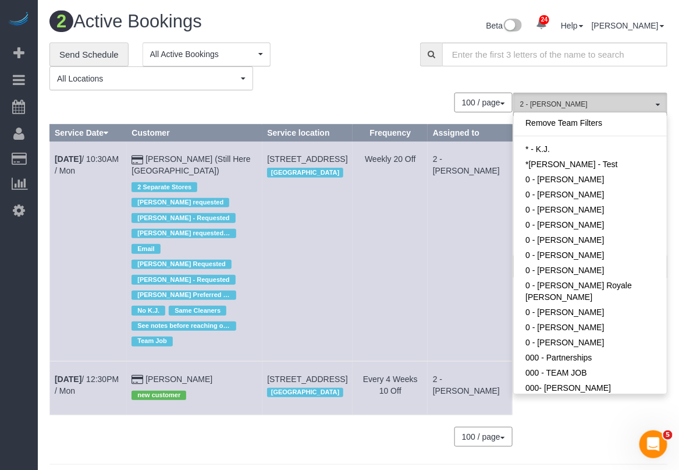
scroll to position [815, 0]
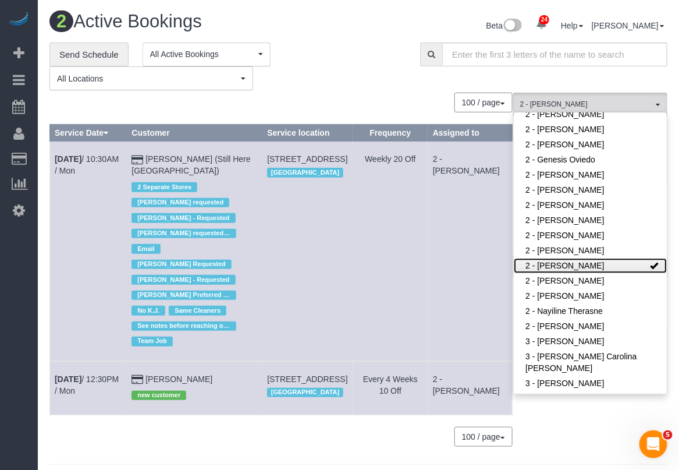
click at [598, 258] on link "2 - [PERSON_NAME]" at bounding box center [590, 265] width 153 height 15
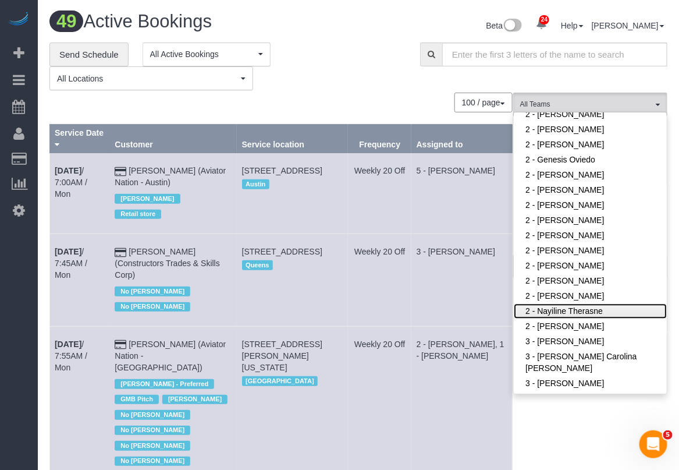
click at [595, 303] on link "2 - Nayiline Therasne" at bounding box center [590, 310] width 153 height 15
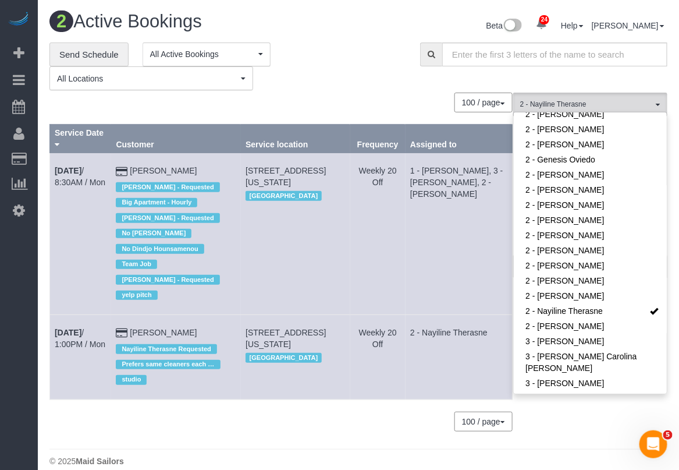
click at [324, 67] on div "**********" at bounding box center [225, 66] width 353 height 48
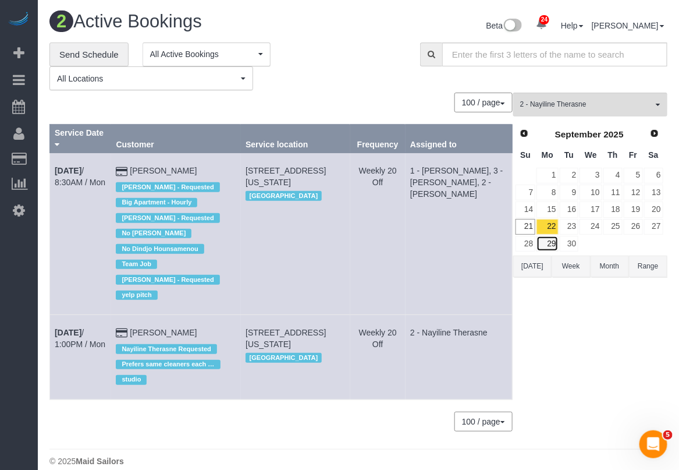
click at [549, 249] on link "29" at bounding box center [548, 244] width 22 height 16
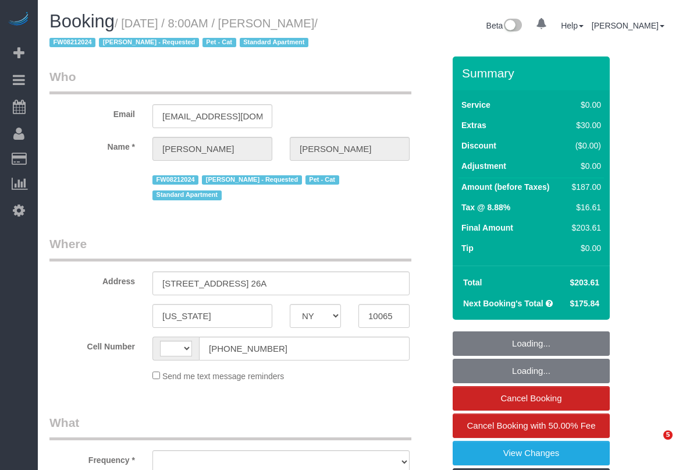
select select "NY"
select select "string:[GEOGRAPHIC_DATA]"
select select "number:89"
select select "number:90"
select select "number:14"
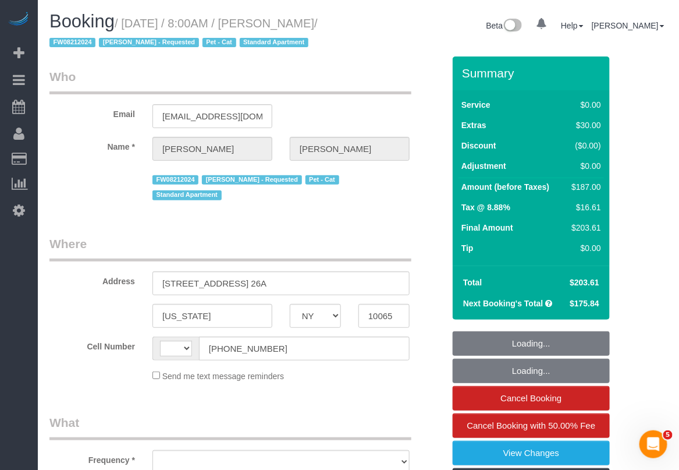
select select "number:7"
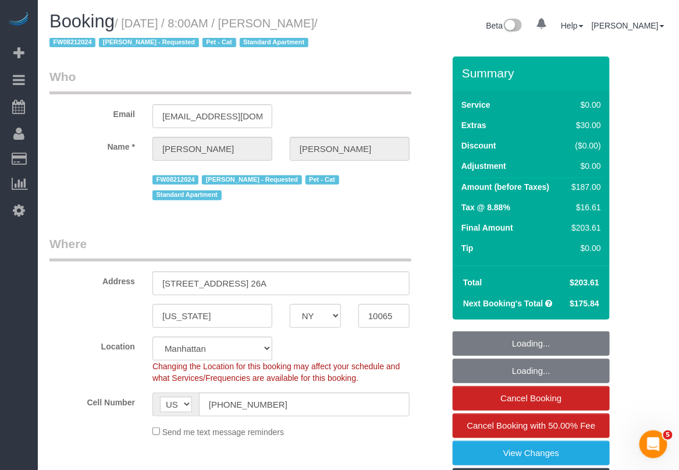
select select "object:982"
select select "string:stripe-pm_1O8DDd4VGloSiKo7NGP2DvIM"
select select "object:990"
select select "spot1"
select select "1"
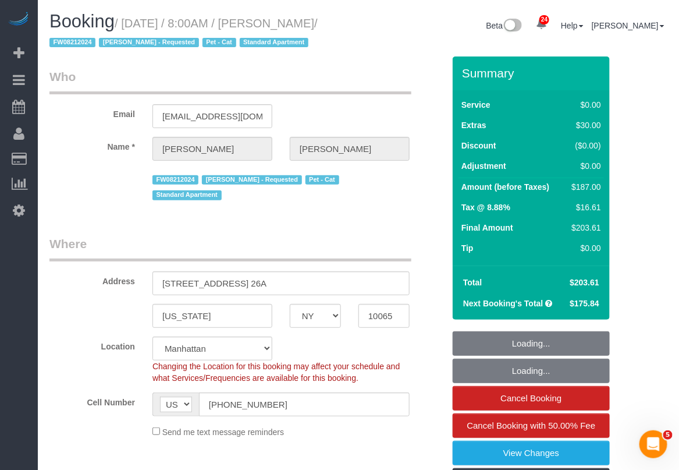
select select "2"
select select "1"
select select "2"
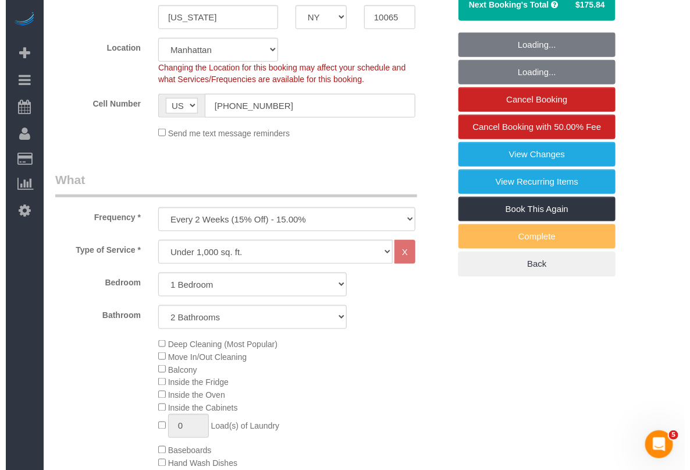
scroll to position [364, 0]
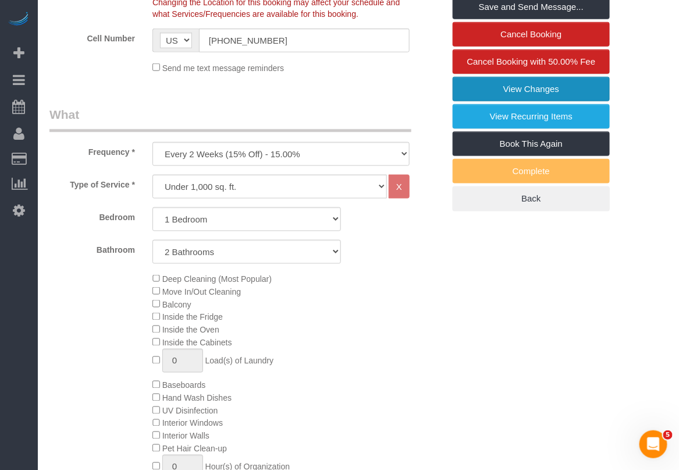
click at [531, 86] on link "View Changes" at bounding box center [531, 89] width 157 height 24
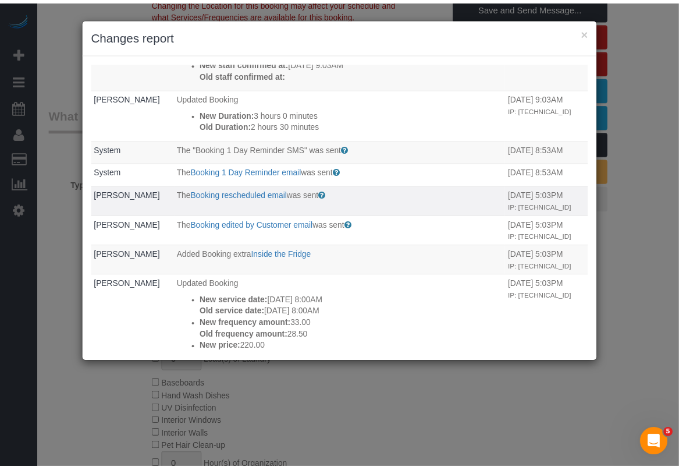
scroll to position [145, 0]
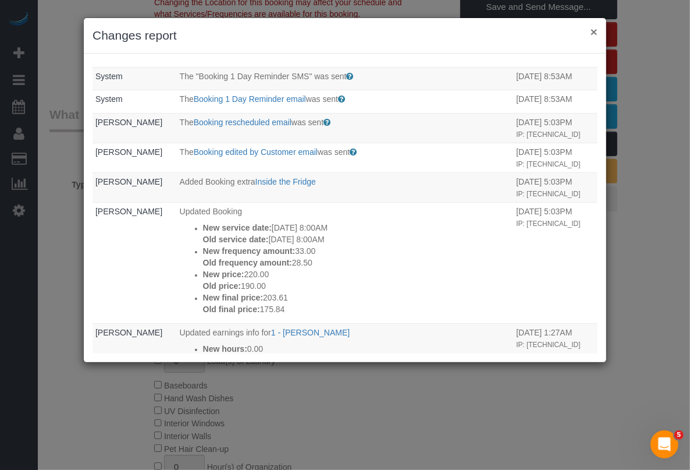
click at [595, 30] on button "×" at bounding box center [594, 32] width 7 height 12
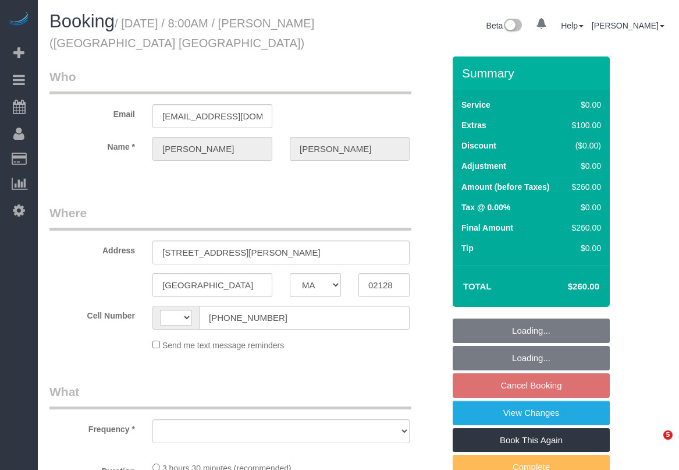
select select "MA"
select select "string:[GEOGRAPHIC_DATA]"
select select "object:556"
select select "spot1"
select select "number:89"
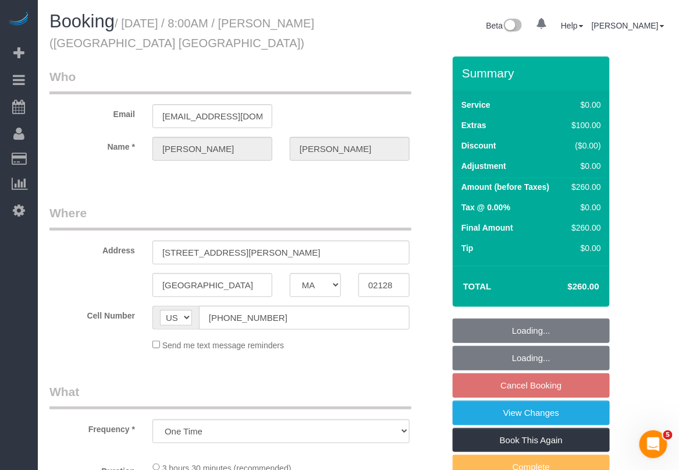
select select "number:90"
select select "number:15"
select select "number:7"
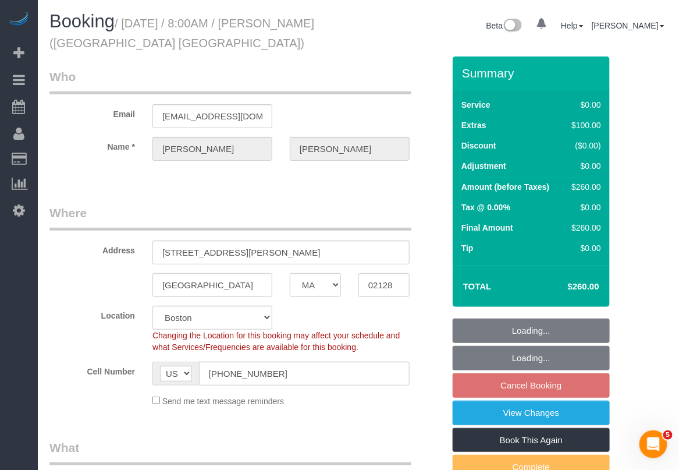
select select "object:1115"
select select "1"
select select "string:stripe-pm_1RDHhd4VGloSiKo79xZZmJjb"
select select "1"
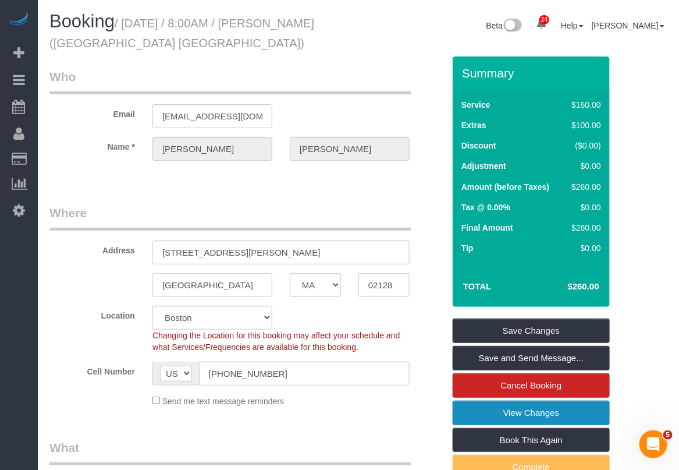
click at [550, 420] on link "View Changes" at bounding box center [531, 412] width 157 height 24
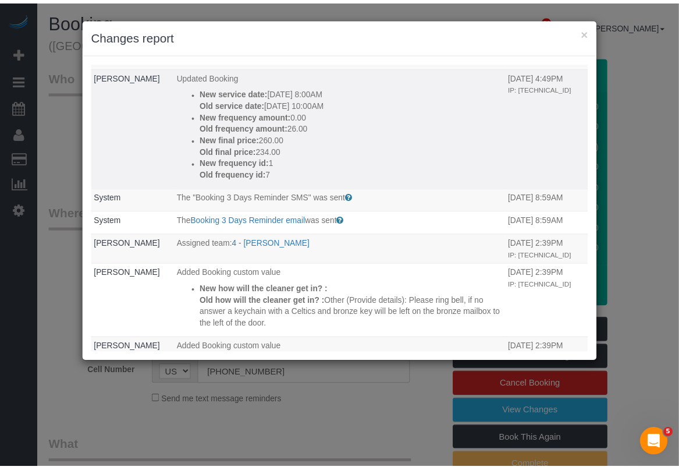
scroll to position [145, 0]
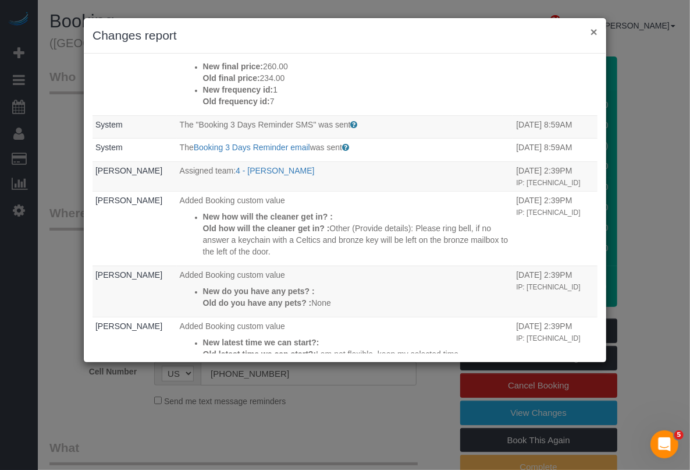
click at [594, 33] on button "×" at bounding box center [594, 32] width 7 height 12
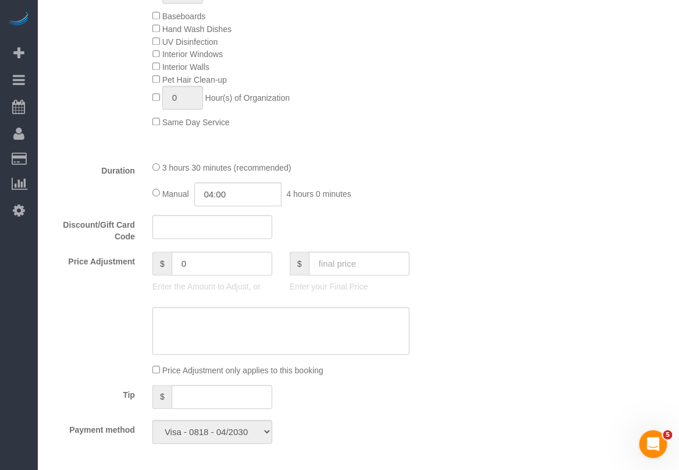
scroll to position [727, 0]
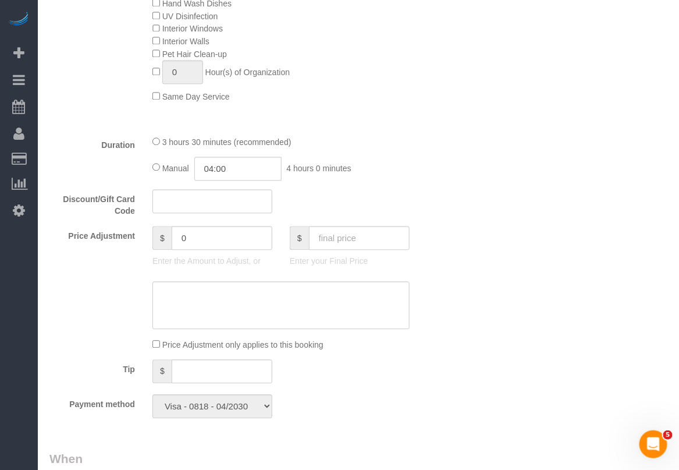
click at [152, 137] on div "3 hours 30 minutes (recommended)" at bounding box center [280, 141] width 257 height 13
type input "03:30"
select select "spot61"
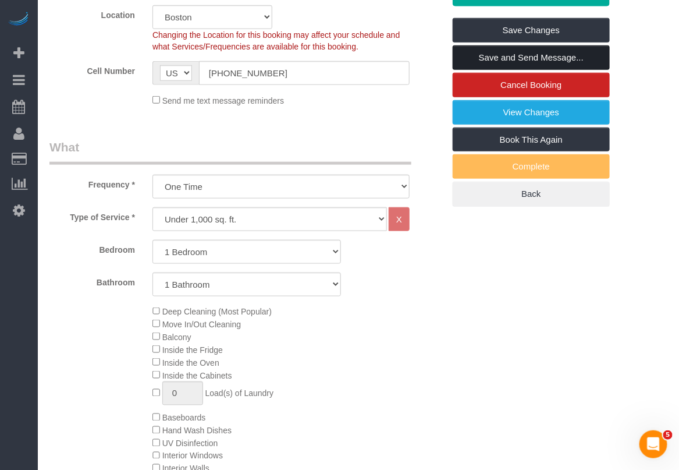
scroll to position [218, 0]
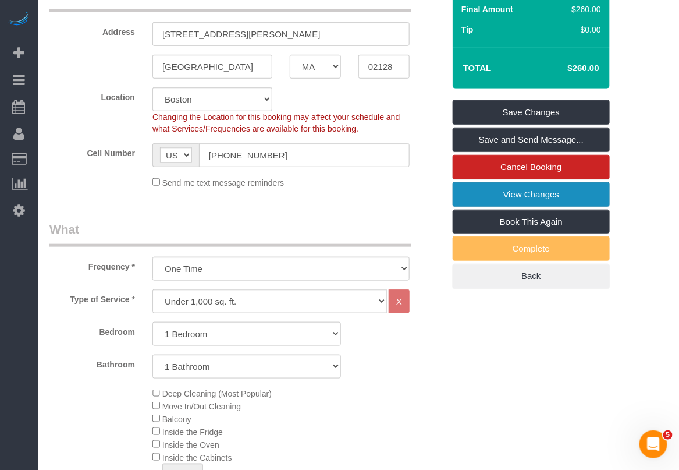
click at [502, 195] on link "View Changes" at bounding box center [531, 194] width 157 height 24
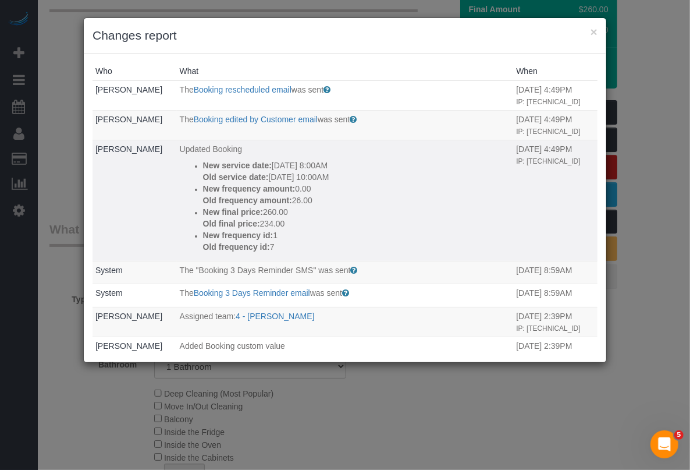
drag, startPoint x: 175, startPoint y: 180, endPoint x: 356, endPoint y: 203, distance: 182.9
click at [356, 203] on td "Updated Booking New service date: [DATE] 8:00AM Old service date: [DATE] 10:00A…" at bounding box center [345, 200] width 337 height 121
copy div "New service date: [DATE] 8:00AM Old service date: [DATE] 10:00AM"
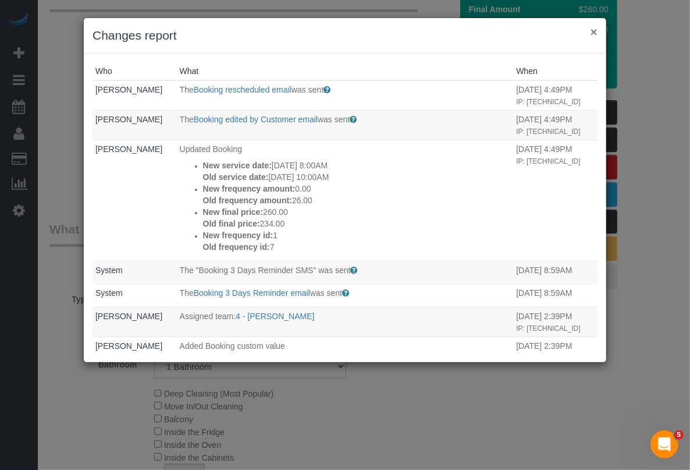
click at [594, 32] on button "×" at bounding box center [594, 32] width 7 height 12
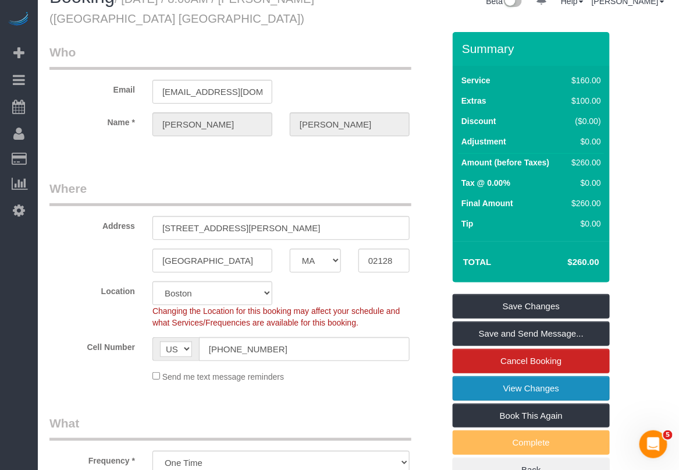
scroll to position [0, 0]
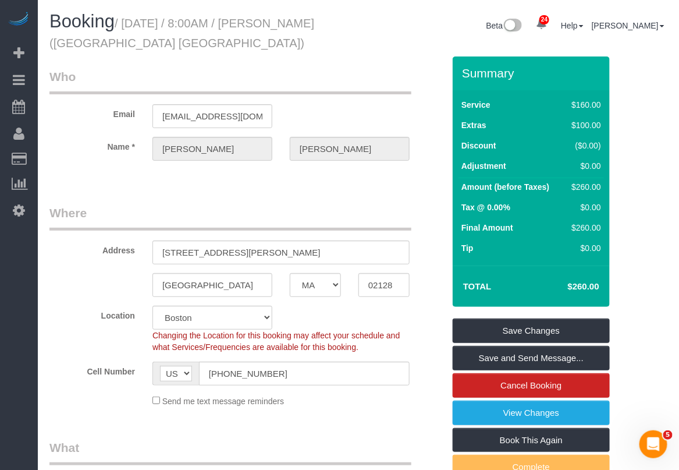
drag, startPoint x: 280, startPoint y: 21, endPoint x: 91, endPoint y: 44, distance: 190.5
click at [91, 44] on small "/ [DATE] / 8:00AM / [PERSON_NAME] ([GEOGRAPHIC_DATA] [GEOGRAPHIC_DATA])" at bounding box center [181, 33] width 265 height 33
copy small "[PERSON_NAME]"
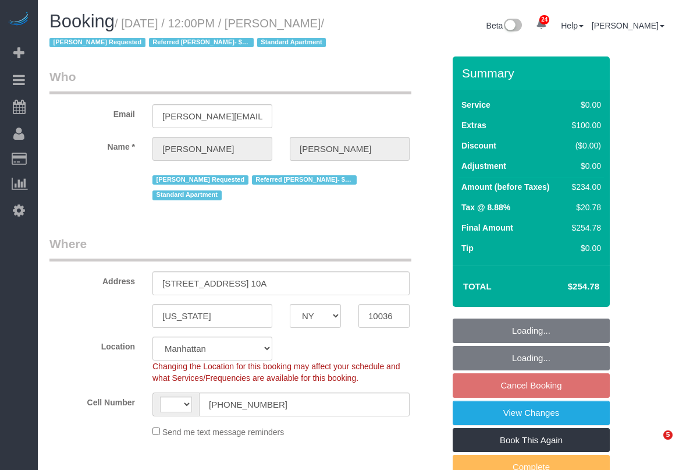
select select "NY"
select select "string:[GEOGRAPHIC_DATA]"
select select "object:931"
select select "string:stripe-pm_1RqLII4VGloSiKo7etU6jbe5"
select select "1"
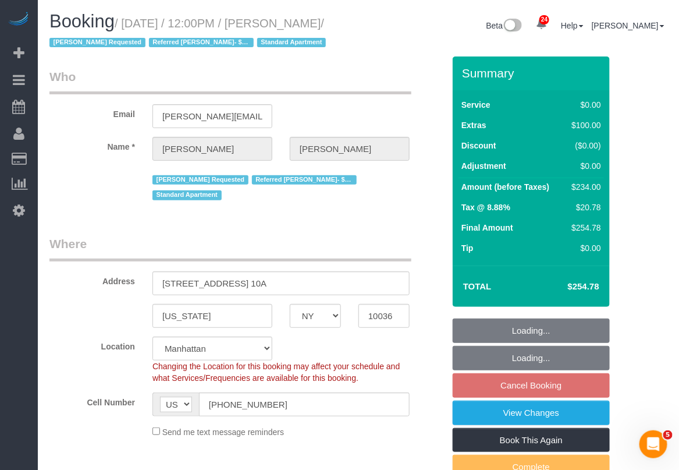
select select "number:57"
select select "number:74"
select select "number:15"
select select "number:6"
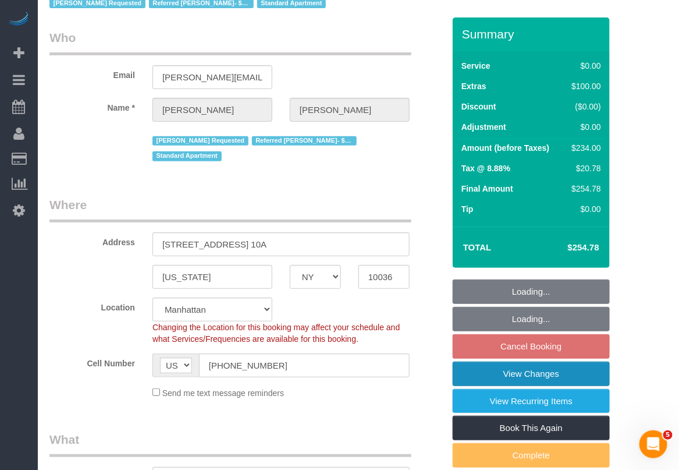
select select "spot5"
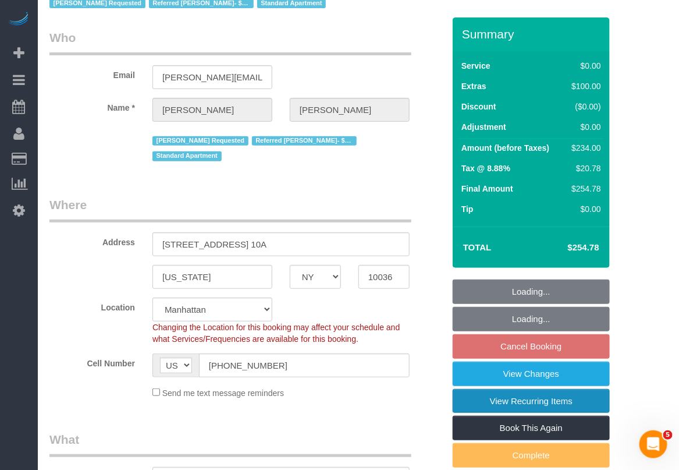
scroll to position [218, 0]
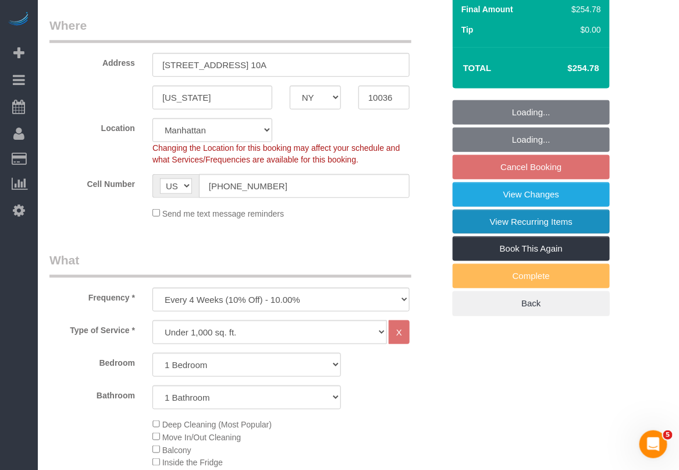
select select "1"
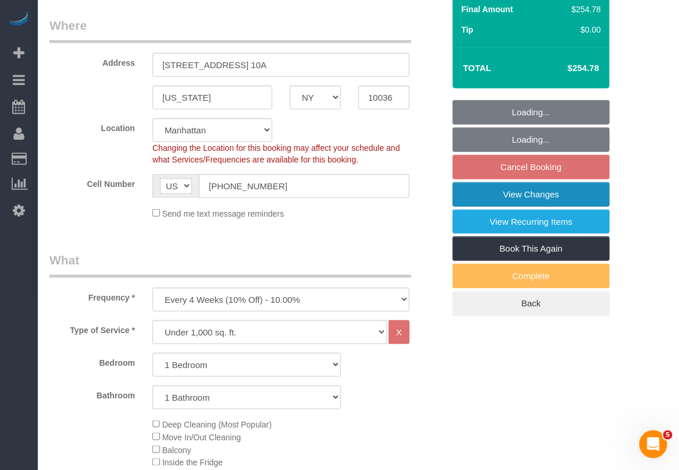
click at [539, 207] on link "View Changes" at bounding box center [531, 194] width 157 height 24
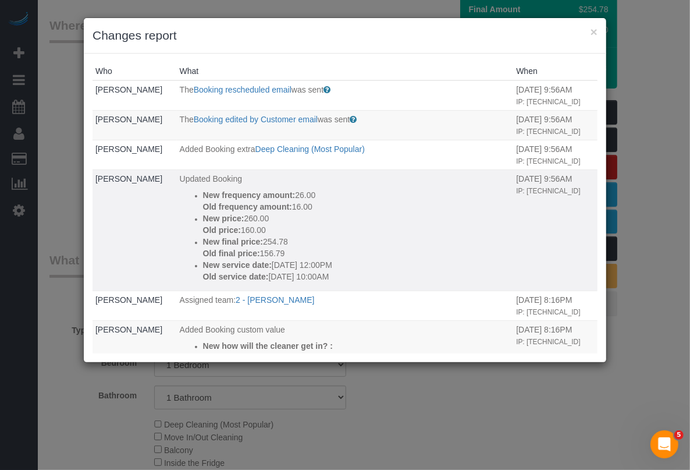
drag, startPoint x: 182, startPoint y: 260, endPoint x: 349, endPoint y: 280, distance: 168.3
click at [349, 280] on ul "New frequency amount: 26.00 Old frequency amount: 16.00 New price: 260.00 Old p…" at bounding box center [345, 235] width 331 height 93
copy div "New service date: [DATE] 12:00PM Old service date: [DATE] 10:00AM"
click at [594, 28] on button "×" at bounding box center [594, 32] width 7 height 12
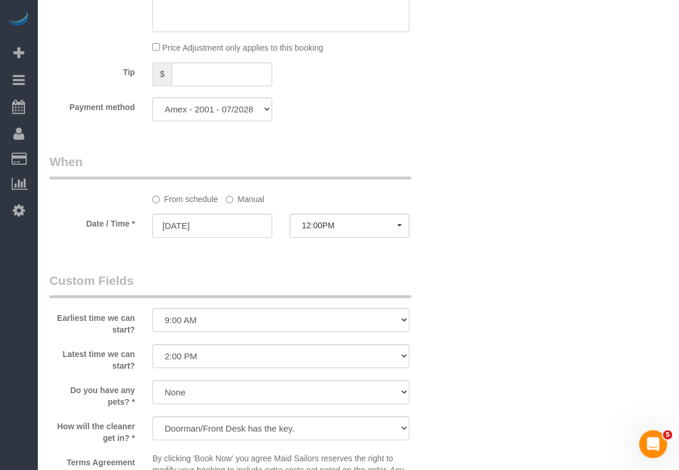
scroll to position [1091, 0]
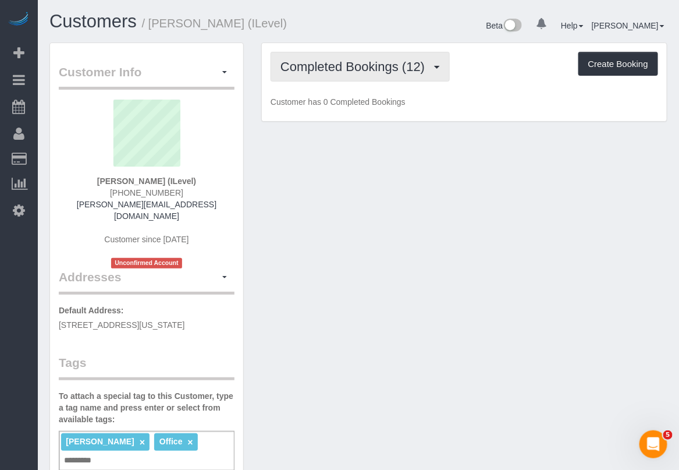
click at [367, 67] on span "Completed Bookings (12)" at bounding box center [355, 66] width 150 height 15
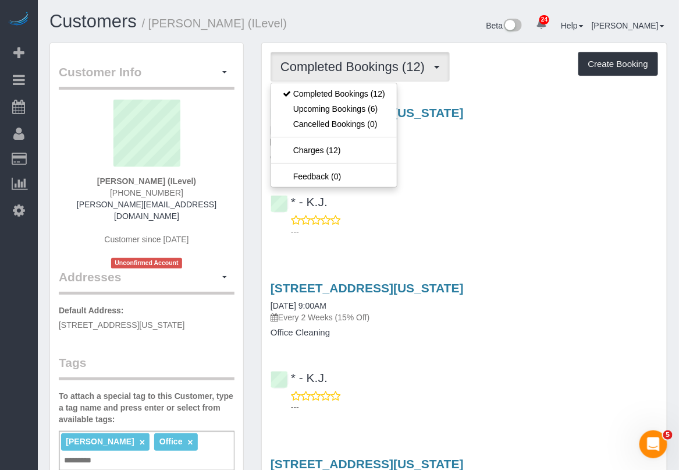
click at [475, 166] on div "37 East 7th Street, New York, NY 10003 09/08/2025 9:00AM Every 2 Weeks (15% Off…" at bounding box center [464, 169] width 405 height 147
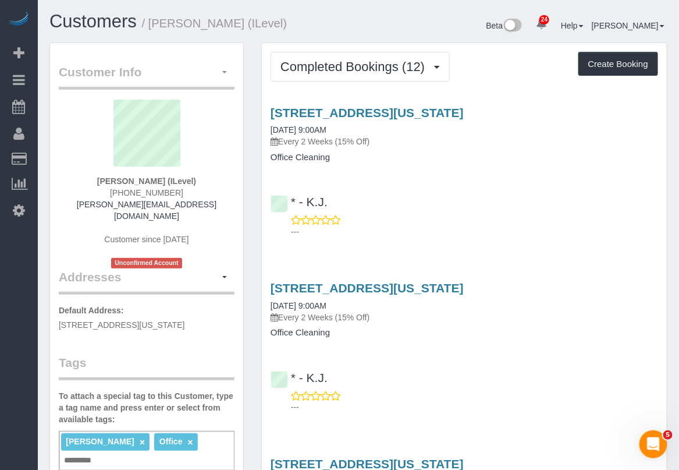
click at [228, 71] on button "button" at bounding box center [225, 72] width 20 height 18
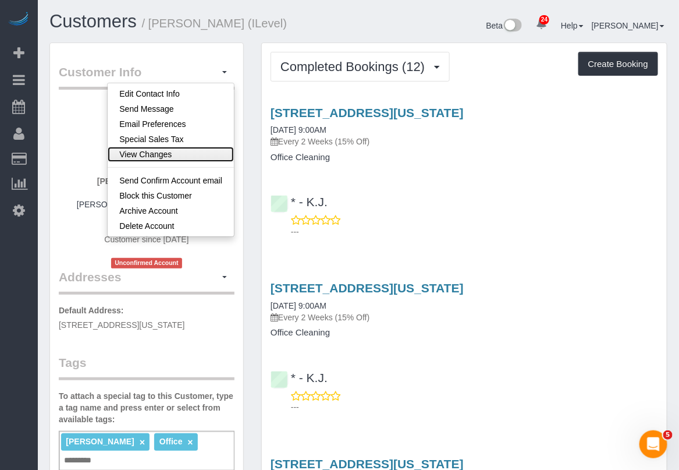
click at [175, 154] on link "View Changes" at bounding box center [171, 154] width 126 height 15
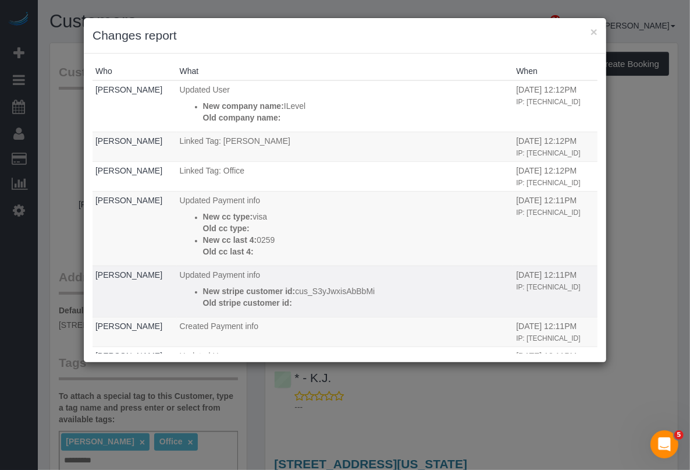
click at [379, 317] on td "Updated Payment info New stripe customer id: cus_S3yJwxisAbBbMi Old stripe cust…" at bounding box center [345, 290] width 337 height 51
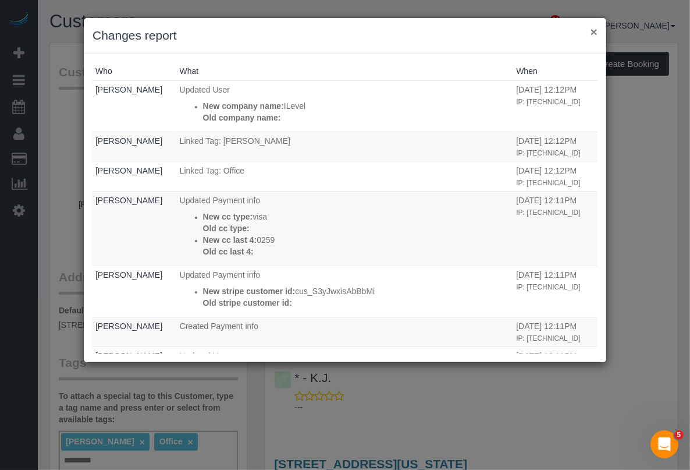
click at [591, 35] on button "×" at bounding box center [594, 32] width 7 height 12
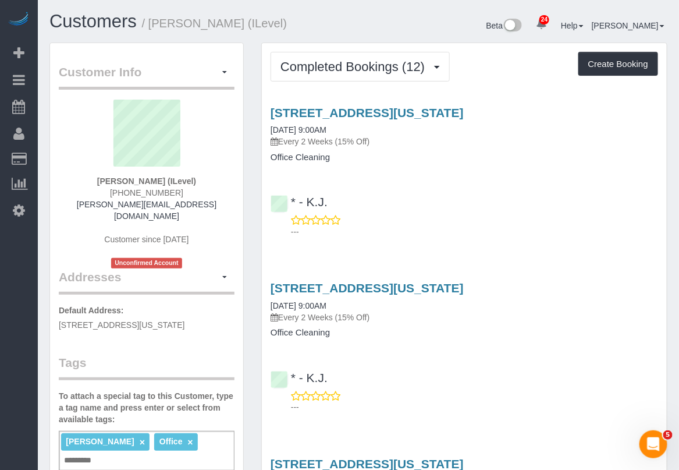
click at [77, 336] on div "Customer Info Edit Contact Info Send Message Email Preferences Special Sales Ta…" at bounding box center [146, 448] width 193 height 810
